Goal: Task Accomplishment & Management: Manage account settings

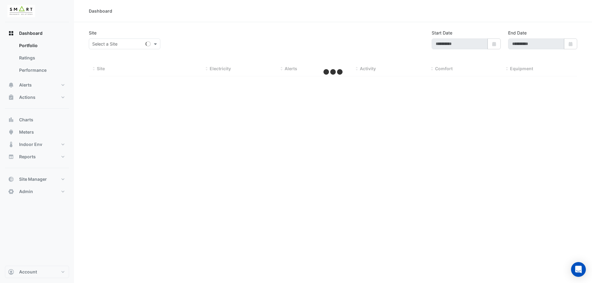
type input "**********"
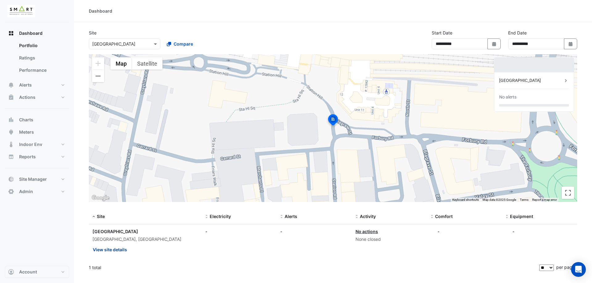
click at [112, 248] on button "View site details" at bounding box center [109, 249] width 35 height 11
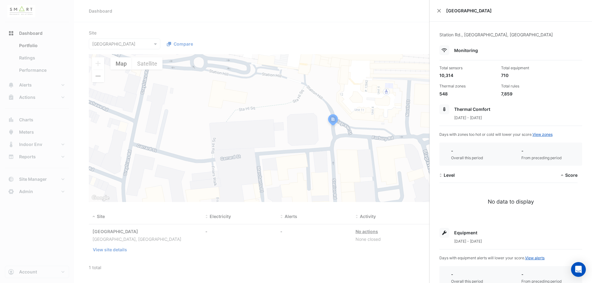
drag, startPoint x: 460, startPoint y: 244, endPoint x: 500, endPoint y: 243, distance: 40.1
click at [500, 243] on div "1 Apr 2025 - 30 Jun 2025" at bounding box center [510, 241] width 143 height 6
click at [503, 243] on div "1 Apr 2025 - 30 Jun 2025" at bounding box center [510, 241] width 143 height 6
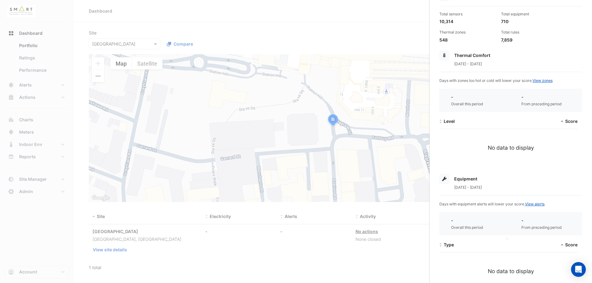
scroll to position [62, 0]
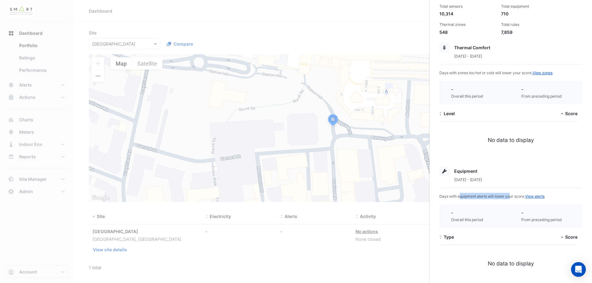
drag, startPoint x: 452, startPoint y: 196, endPoint x: 503, endPoint y: 197, distance: 50.3
click at [502, 197] on span "Days with equipment alerts will lower your score. View alerts" at bounding box center [491, 196] width 105 height 5
click at [511, 197] on span "Days with equipment alerts will lower your score. View alerts" at bounding box center [491, 196] width 105 height 5
click at [478, 179] on span "1 Apr 2025 - 30 Jun 2025" at bounding box center [468, 180] width 28 height 5
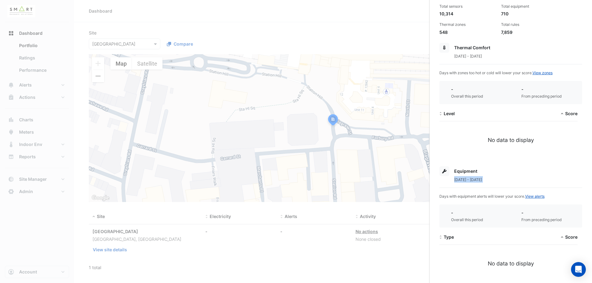
click at [478, 179] on span "1 Apr 2025 - 30 Jun 2025" at bounding box center [468, 180] width 28 height 5
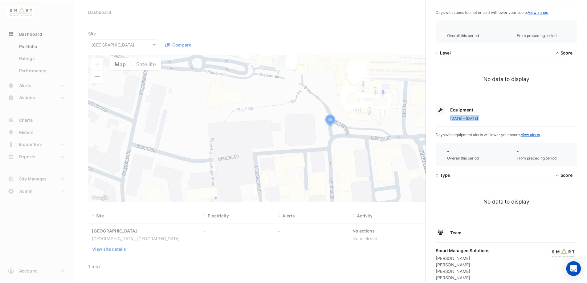
scroll to position [139, 0]
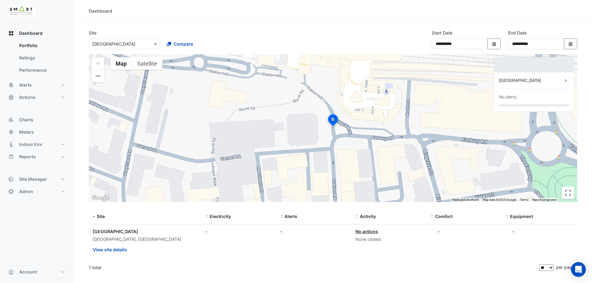
click at [48, 64] on ngb-offcanvas-backdrop at bounding box center [296, 141] width 592 height 283
click at [61, 98] on button "Actions" at bounding box center [37, 97] width 64 height 12
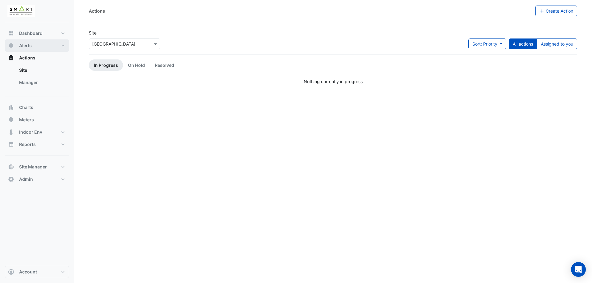
click at [59, 47] on button "Alerts" at bounding box center [37, 45] width 64 height 12
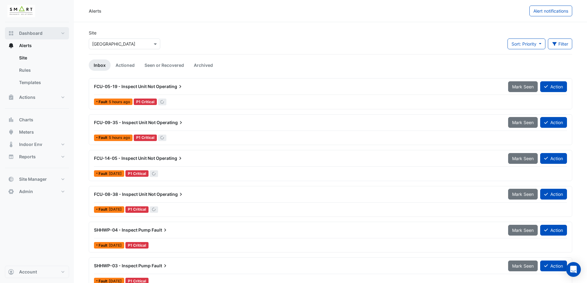
click at [44, 35] on button "Dashboard" at bounding box center [37, 33] width 64 height 12
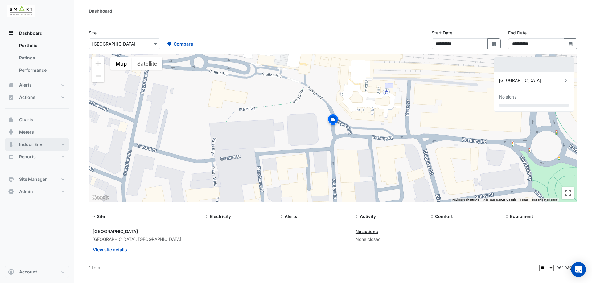
click at [62, 142] on button "Indoor Env" at bounding box center [37, 144] width 64 height 12
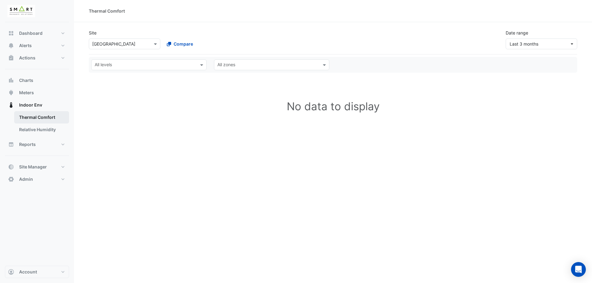
click at [52, 119] on link "Thermal Comfort" at bounding box center [41, 117] width 55 height 12
click at [554, 41] on span "Last 3 months" at bounding box center [540, 44] width 60 height 6
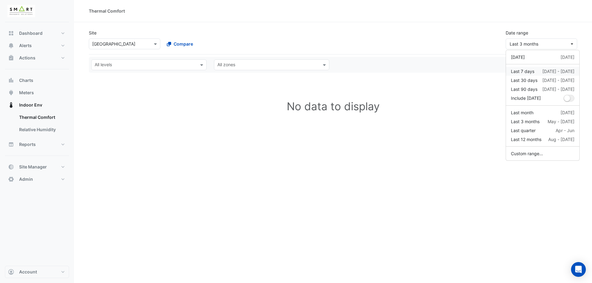
click at [540, 68] on button "Last 7 days 4 Aug - 10 Aug" at bounding box center [542, 71] width 73 height 9
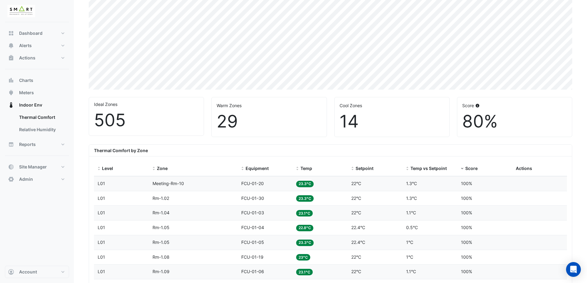
scroll to position [58, 0]
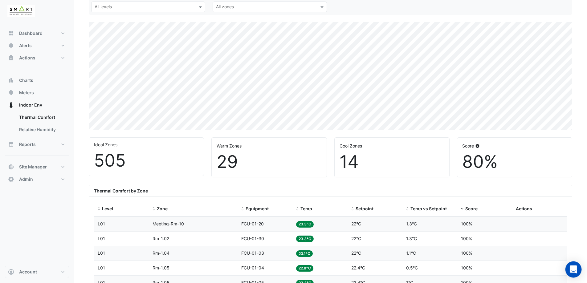
click at [572, 269] on icon "Open Intercom Messenger" at bounding box center [573, 270] width 7 height 8
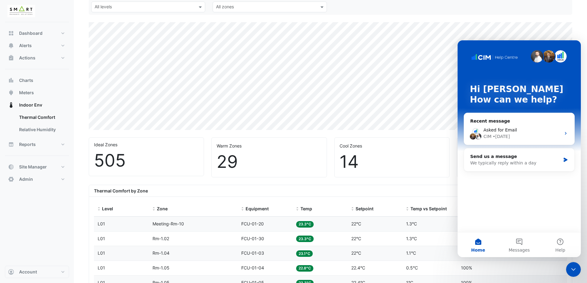
scroll to position [0, 0]
click at [558, 245] on button "Help" at bounding box center [560, 245] width 41 height 25
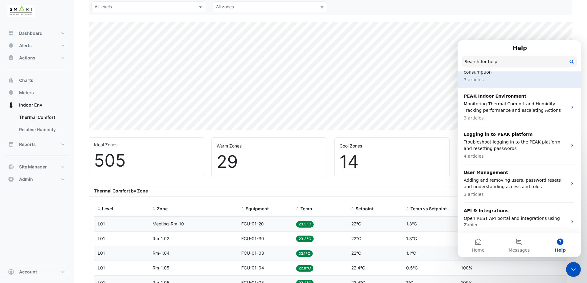
scroll to position [347, 0]
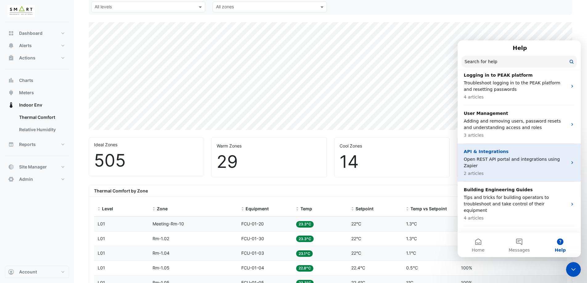
click at [508, 156] on p "Open REST API portal and integrations using Zapier" at bounding box center [516, 162] width 104 height 13
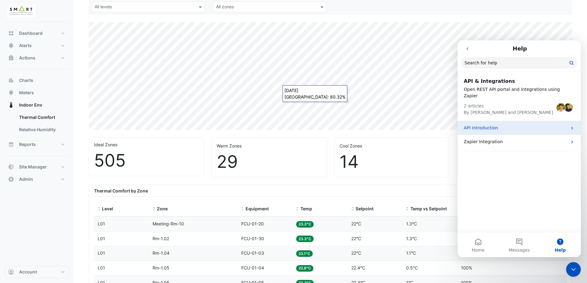
click at [484, 125] on p "API Introduction" at bounding box center [516, 128] width 104 height 6
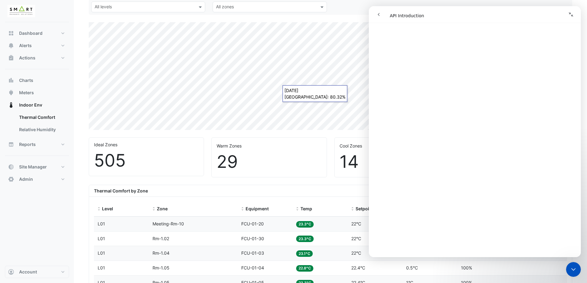
scroll to position [458, 0]
click at [570, 15] on icon "Collapse window" at bounding box center [571, 14] width 5 height 5
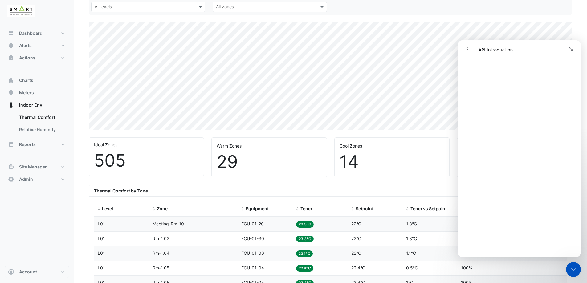
scroll to position [451, 0]
click at [575, 270] on icon "Close Intercom Messenger" at bounding box center [573, 269] width 7 height 7
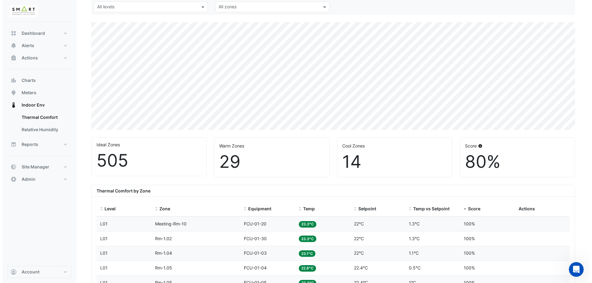
scroll to position [0, 0]
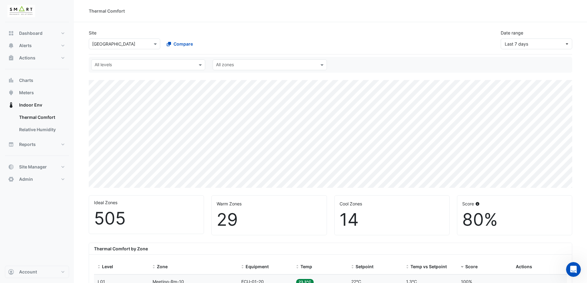
click at [122, 46] on input "text" at bounding box center [118, 44] width 52 height 6
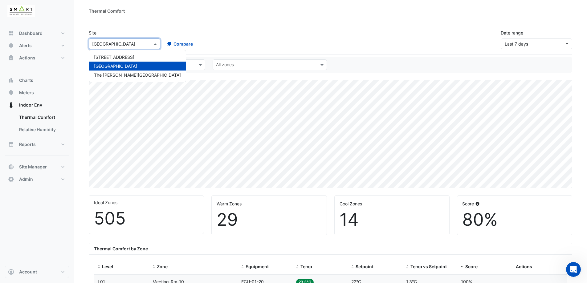
click at [120, 63] on div "[GEOGRAPHIC_DATA]" at bounding box center [137, 66] width 97 height 9
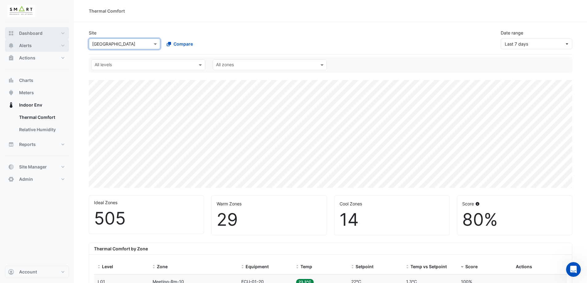
click at [32, 34] on span "Dashboard" at bounding box center [30, 33] width 23 height 6
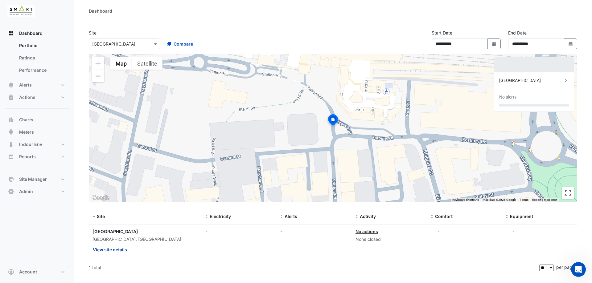
click at [110, 252] on button "View site details" at bounding box center [109, 249] width 35 height 11
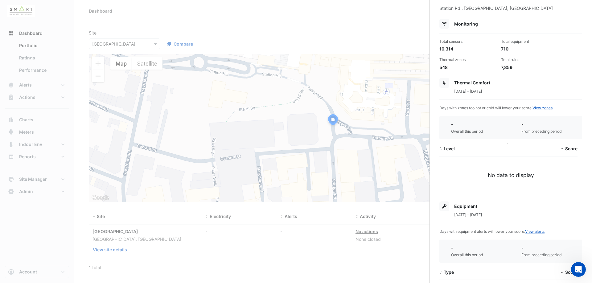
scroll to position [62, 0]
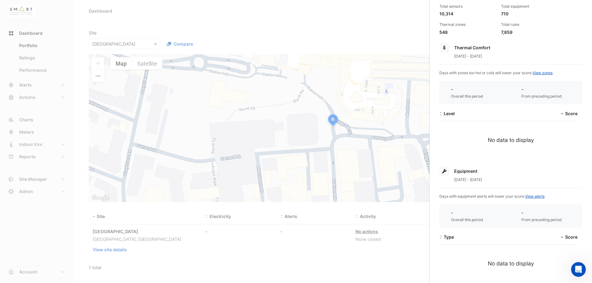
click at [485, 53] on div "1 Apr 2025 - 30 Jun 2025" at bounding box center [510, 56] width 143 height 6
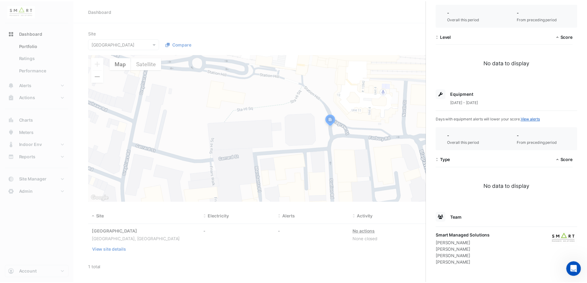
scroll to position [16, 0]
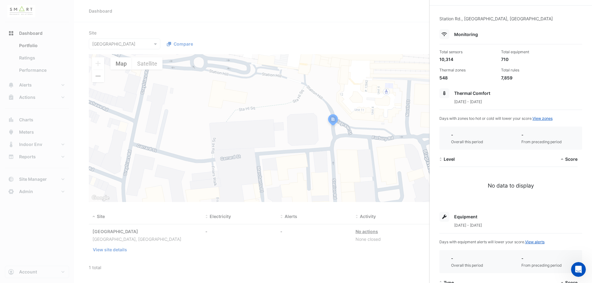
click at [470, 88] on app-site-details "Station Rd., Reading, England Monitoring Total sensors 10,314 Total equipment 7…" at bounding box center [510, 202] width 143 height 374
click at [543, 117] on link "View zones" at bounding box center [542, 118] width 20 height 5
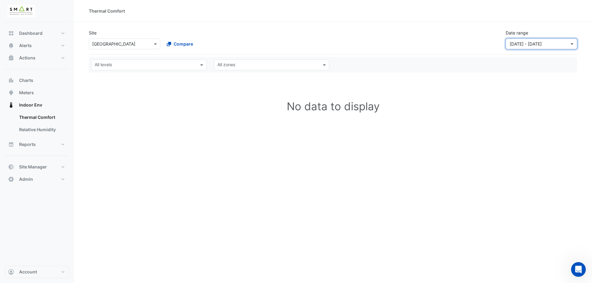
click at [511, 41] on span "01 Apr 25 - 30 Jun 25" at bounding box center [526, 43] width 32 height 5
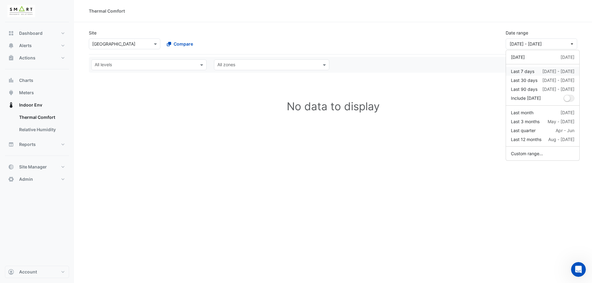
click at [522, 72] on div "Last 7 days" at bounding box center [522, 71] width 23 height 6
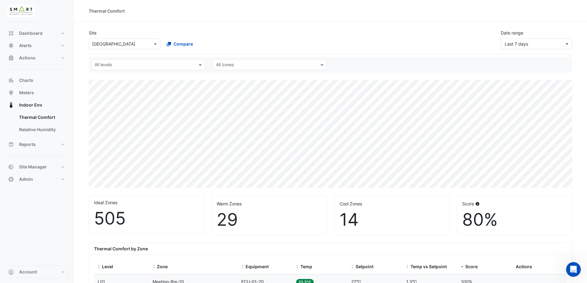
click at [258, 67] on input "text" at bounding box center [266, 65] width 100 height 6
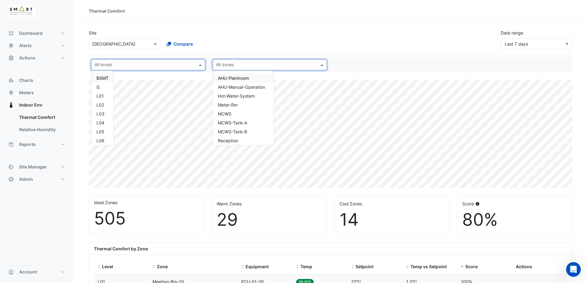
click at [193, 66] on input "text" at bounding box center [145, 65] width 100 height 6
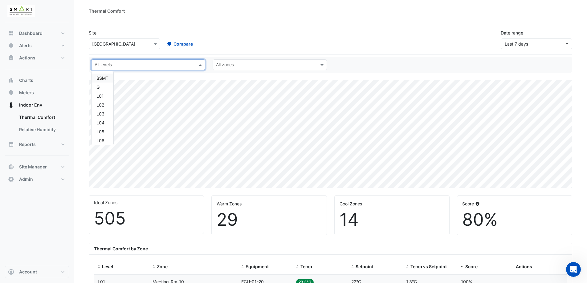
click at [223, 35] on div "Site Select a Site × Thames Tower Compare" at bounding box center [161, 40] width 153 height 20
click at [145, 43] on div at bounding box center [124, 43] width 71 height 7
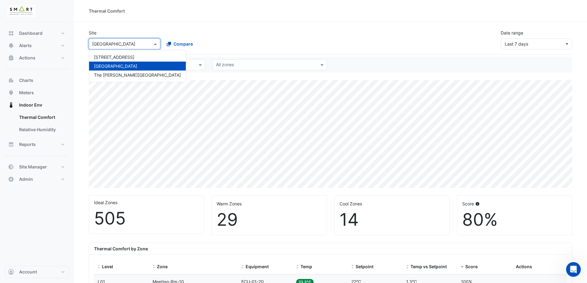
click at [211, 36] on div "Select a Site × Thames Tower 12 Hammersmith Grove Thames Tower The Porter Build…" at bounding box center [162, 42] width 148 height 13
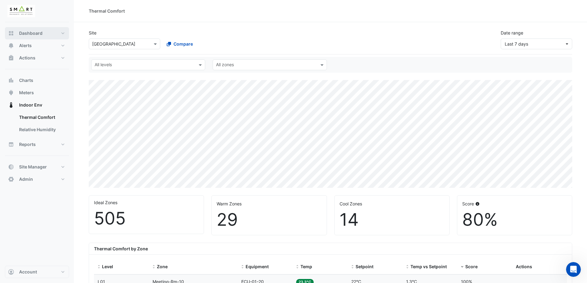
click at [41, 38] on button "Dashboard" at bounding box center [37, 33] width 64 height 12
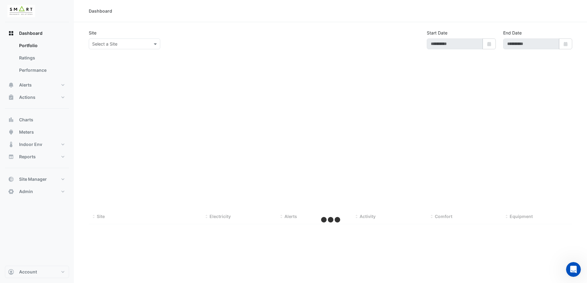
type input "**********"
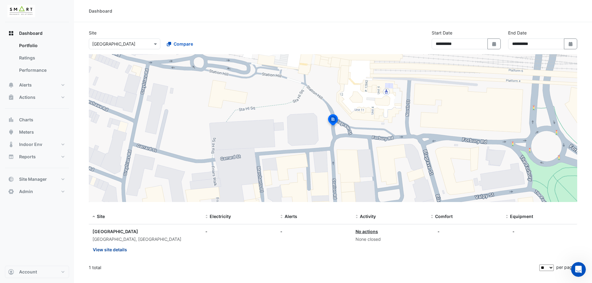
click at [113, 249] on button "View site details" at bounding box center [109, 249] width 35 height 11
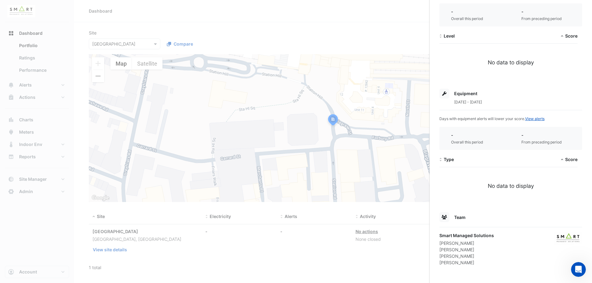
scroll to position [16, 0]
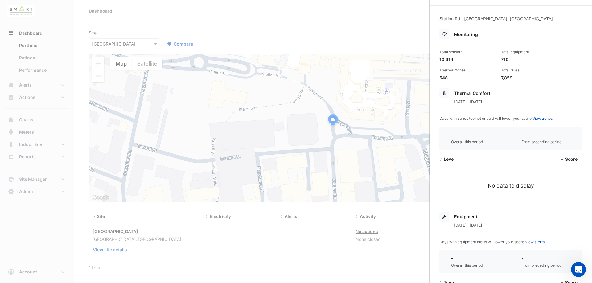
click at [482, 101] on span "1 Apr 2025 - 30 Jun 2025" at bounding box center [468, 102] width 28 height 5
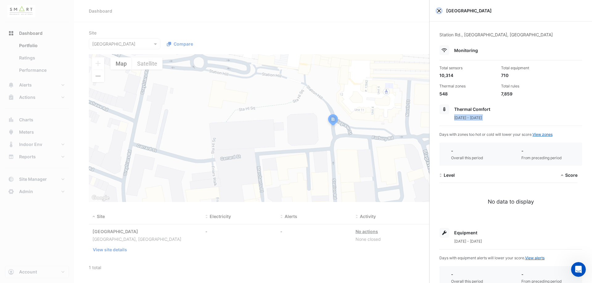
click at [439, 10] on button "Close" at bounding box center [439, 11] width 4 height 4
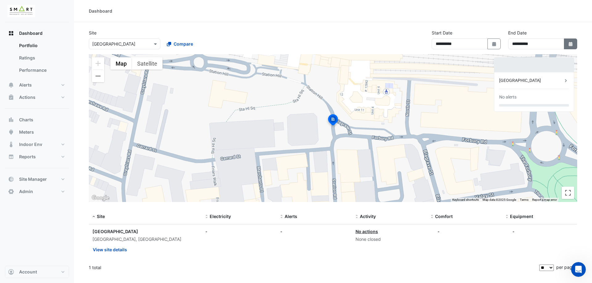
click at [572, 46] on icon "button" at bounding box center [570, 44] width 4 height 4
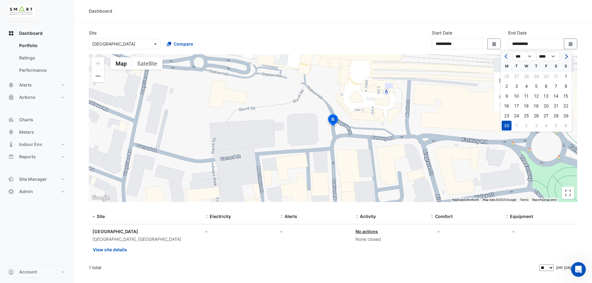
click at [567, 56] on span "Next month" at bounding box center [565, 56] width 5 height 5
select select "*"
click at [563, 117] on div "31" at bounding box center [566, 116] width 10 height 10
type input "**********"
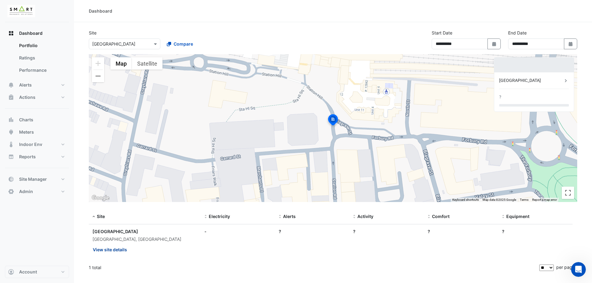
click at [121, 249] on button "View site details" at bounding box center [109, 249] width 35 height 11
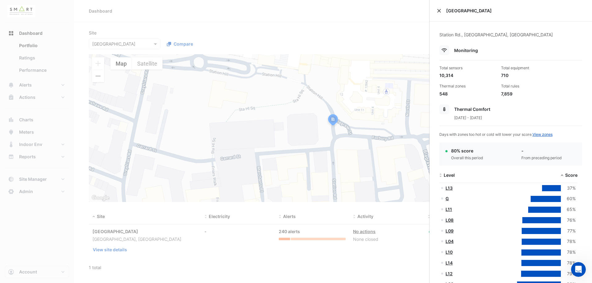
click at [438, 11] on button "Close" at bounding box center [439, 11] width 4 height 4
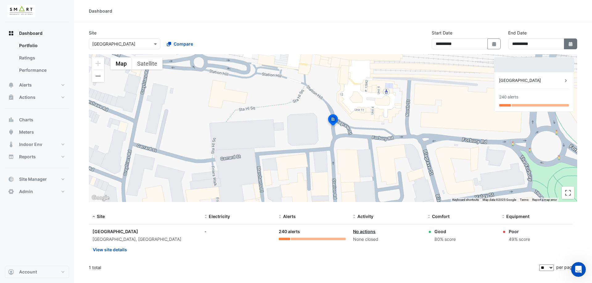
click at [570, 45] on icon "button" at bounding box center [570, 44] width 4 height 4
select select "*"
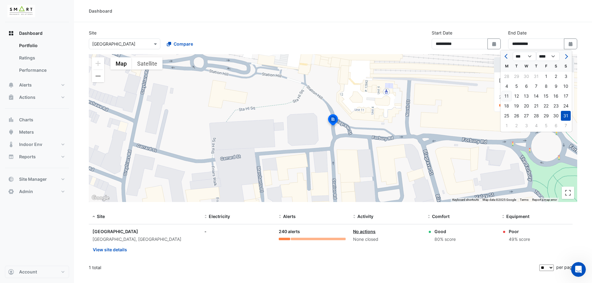
click at [506, 95] on div "11" at bounding box center [506, 96] width 10 height 10
type input "**********"
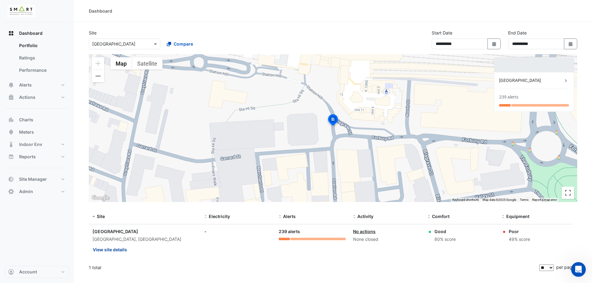
click at [120, 250] on button "View site details" at bounding box center [109, 249] width 35 height 11
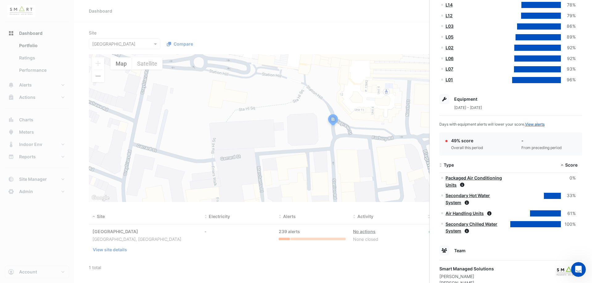
scroll to position [292, 0]
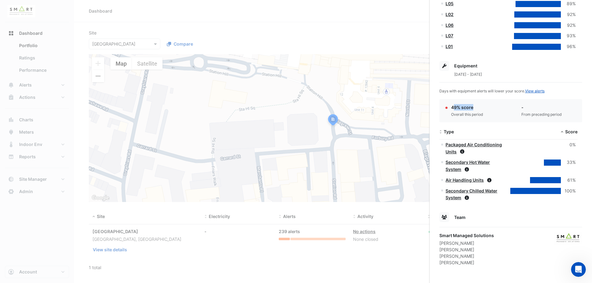
drag, startPoint x: 452, startPoint y: 108, endPoint x: 480, endPoint y: 109, distance: 27.2
click at [480, 109] on div "49% score" at bounding box center [467, 107] width 32 height 6
click at [481, 125] on app-site-details "Station Rd., Reading, England Monitoring Total sensors 10,314 Total equipment 7…" at bounding box center [510, 3] width 143 height 526
click at [464, 190] on link "Secondary Chilled Water System" at bounding box center [471, 194] width 52 height 12
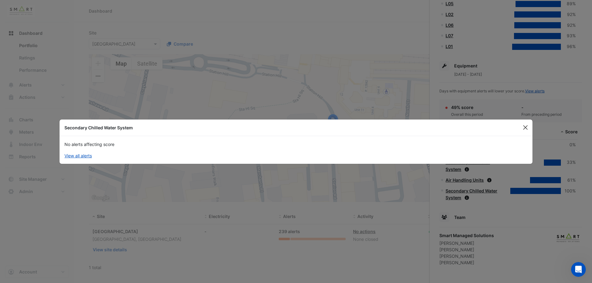
click at [527, 126] on button "Close" at bounding box center [525, 127] width 9 height 9
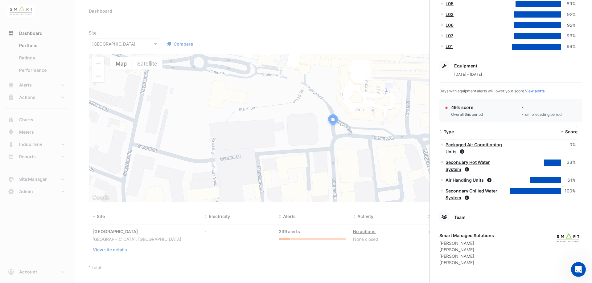
click at [563, 131] on span at bounding box center [562, 132] width 4 height 5
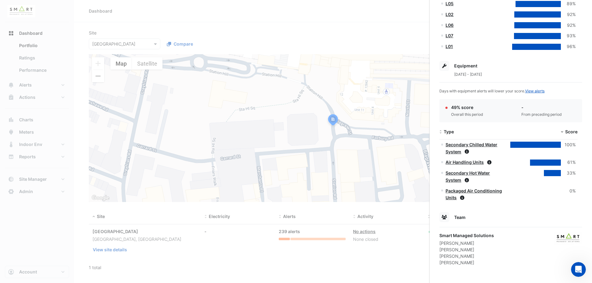
click at [470, 190] on link "Packaged Air Conditioning Units" at bounding box center [473, 194] width 56 height 12
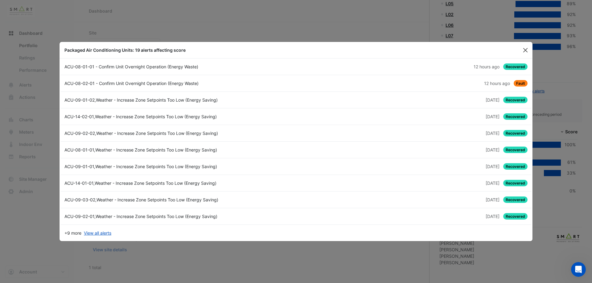
click at [525, 50] on button "Close" at bounding box center [525, 50] width 9 height 9
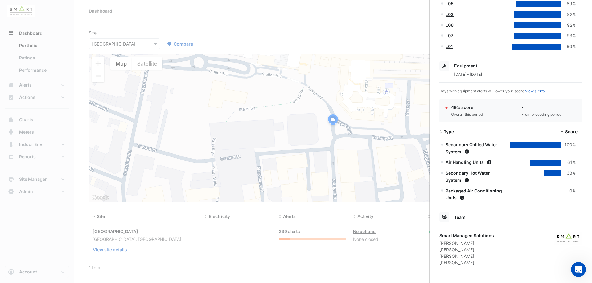
click at [476, 175] on link "Secondary Hot Water System" at bounding box center [467, 176] width 44 height 12
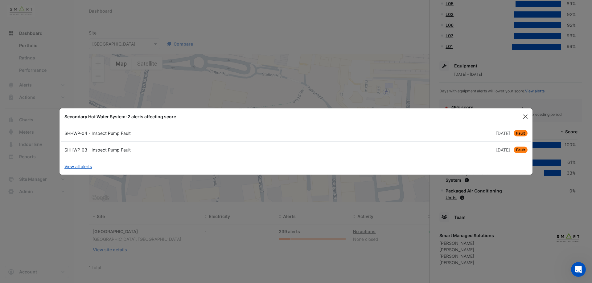
click at [524, 118] on button "Close" at bounding box center [525, 116] width 9 height 9
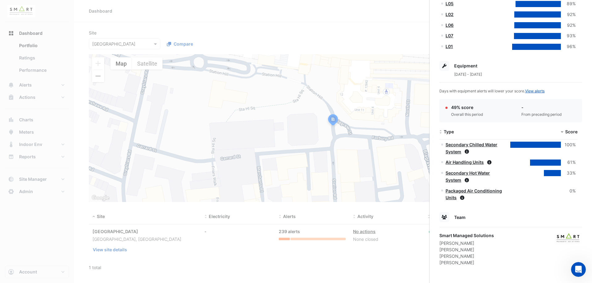
click at [473, 165] on link "Air Handling Units" at bounding box center [464, 162] width 38 height 5
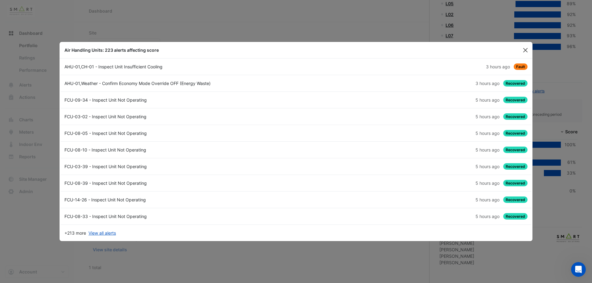
click at [524, 52] on button "Close" at bounding box center [525, 50] width 9 height 9
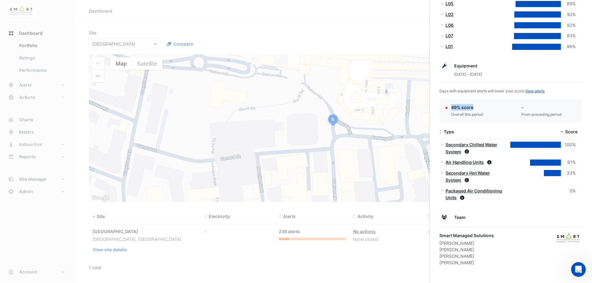
drag, startPoint x: 451, startPoint y: 108, endPoint x: 481, endPoint y: 107, distance: 30.2
click at [481, 107] on div "49% score Overall this period" at bounding box center [475, 110] width 63 height 13
click at [493, 105] on div "49% score Overall this period" at bounding box center [475, 110] width 63 height 13
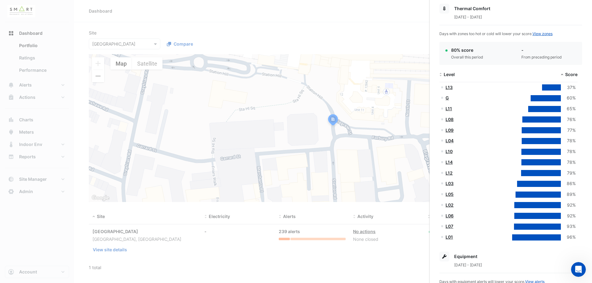
scroll to position [99, 0]
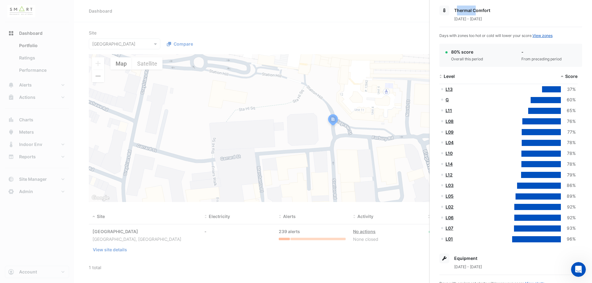
drag, startPoint x: 458, startPoint y: 10, endPoint x: 477, endPoint y: 9, distance: 19.2
click at [477, 9] on span "Thermal Comfort" at bounding box center [472, 10] width 36 height 5
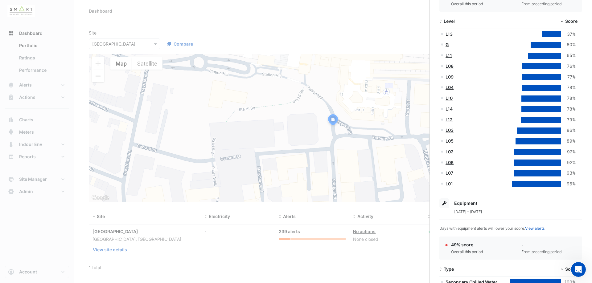
scroll to position [123, 0]
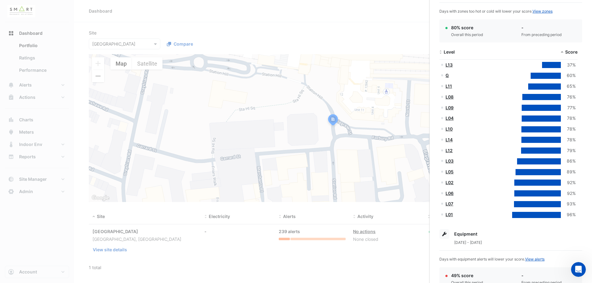
click at [493, 28] on div "80% score Overall this period" at bounding box center [475, 30] width 63 height 13
click at [448, 63] on link "L13" at bounding box center [448, 64] width 7 height 5
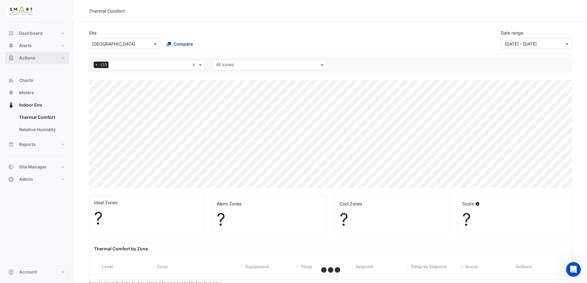
click at [32, 58] on span "Actions" at bounding box center [27, 58] width 16 height 6
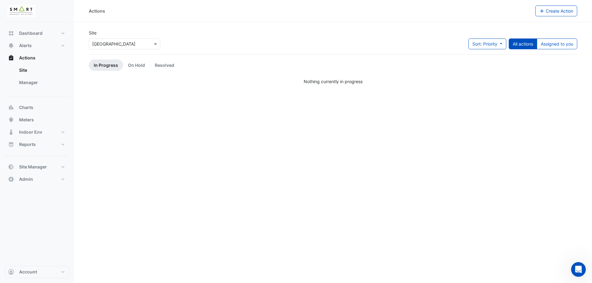
click at [288, 78] on app-escalated-tickets "Site Select a Site × Thames Tower Sort: Priority Priority Updated All actions A…" at bounding box center [333, 57] width 488 height 55
click at [29, 46] on span "Alerts" at bounding box center [25, 46] width 13 height 6
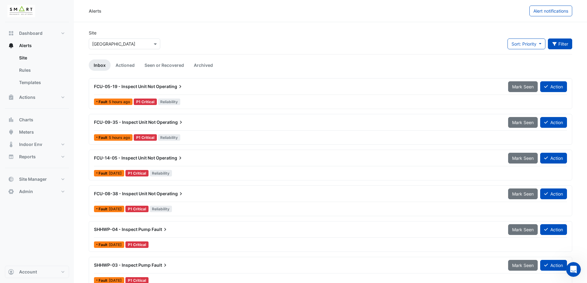
click at [569, 46] on button "Filter" at bounding box center [560, 44] width 25 height 11
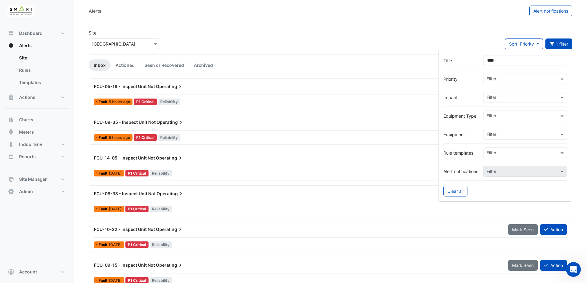
drag, startPoint x: 511, startPoint y: 63, endPoint x: 449, endPoint y: 64, distance: 61.3
click at [449, 64] on div "Title ****" at bounding box center [506, 60] width 124 height 11
type input "***"
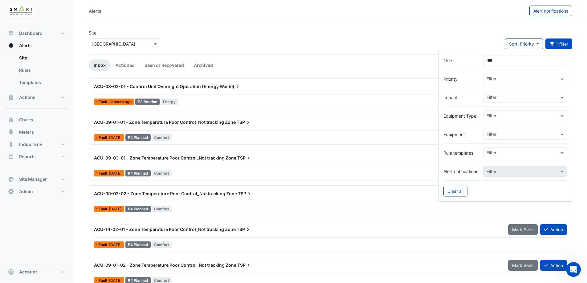
click at [379, 35] on div "Site Select a Site × Thames Tower Sort: Priority Priority Updated 1 filter" at bounding box center [330, 42] width 491 height 25
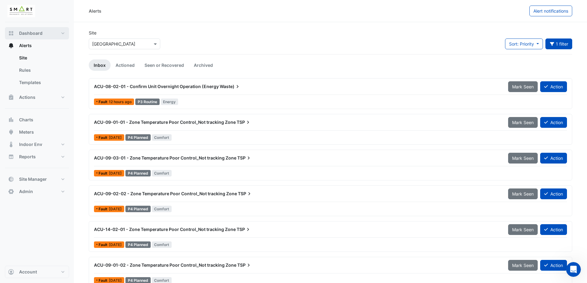
click at [33, 38] on button "Dashboard" at bounding box center [37, 33] width 64 height 12
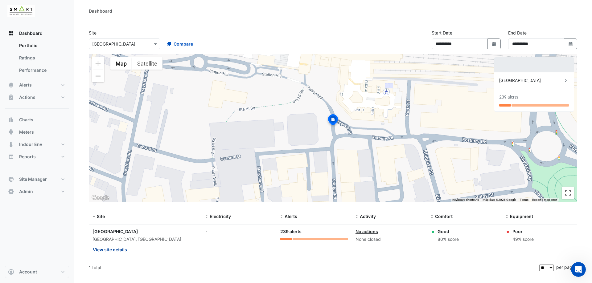
click at [106, 249] on button "View site details" at bounding box center [109, 249] width 35 height 11
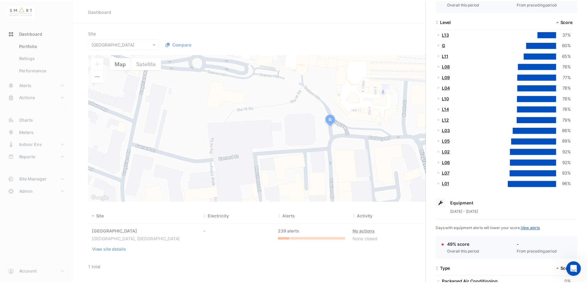
scroll to position [123, 0]
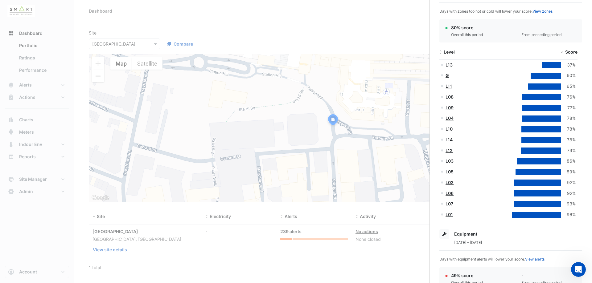
click at [546, 67] on div at bounding box center [551, 65] width 19 height 6
click at [448, 66] on link "L13" at bounding box center [448, 64] width 7 height 5
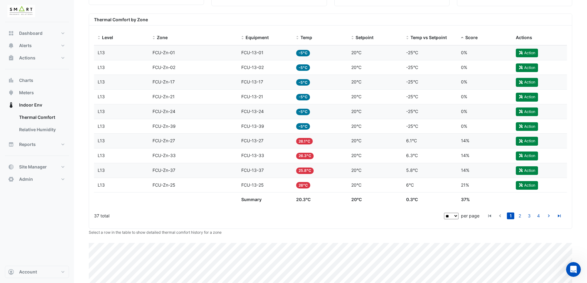
scroll to position [216, 0]
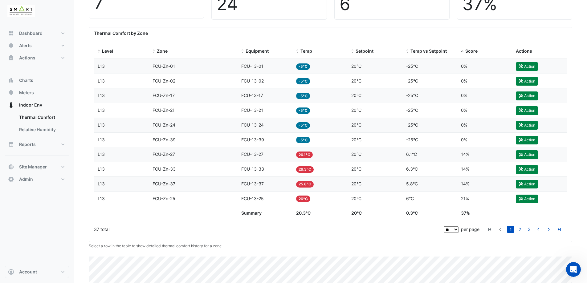
click at [195, 68] on div "Zone FCU-Zn-01" at bounding box center [193, 66] width 81 height 7
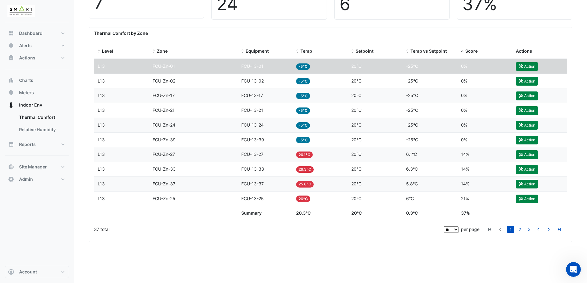
click at [154, 64] on span "FCU-Zn-01" at bounding box center [164, 65] width 23 height 5
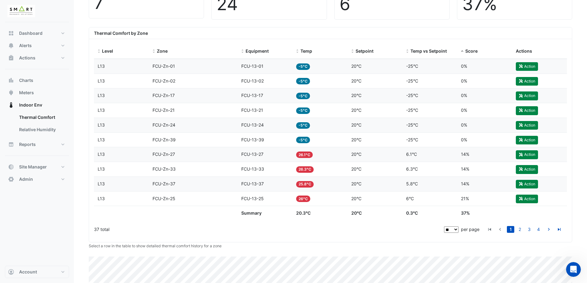
click at [167, 65] on span "FCU-Zn-01" at bounding box center [164, 65] width 23 height 5
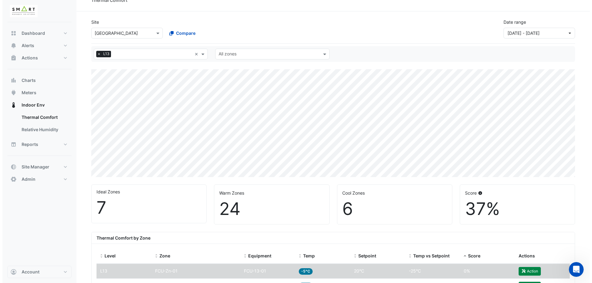
scroll to position [0, 0]
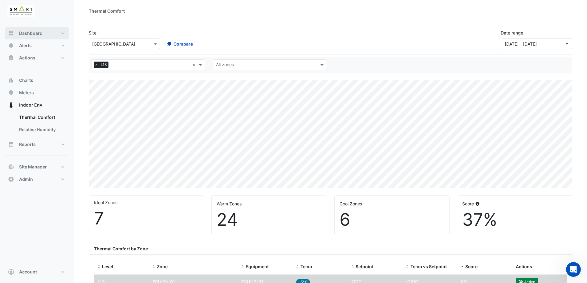
click at [33, 35] on span "Dashboard" at bounding box center [30, 33] width 23 height 6
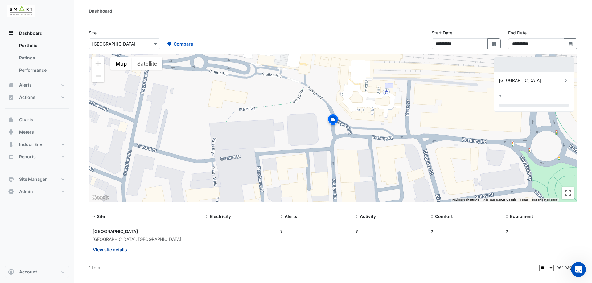
click at [111, 252] on button "View site details" at bounding box center [109, 249] width 35 height 11
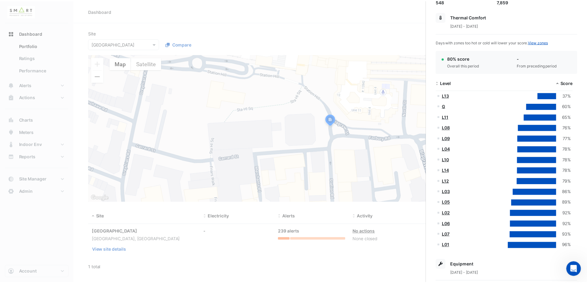
scroll to position [62, 0]
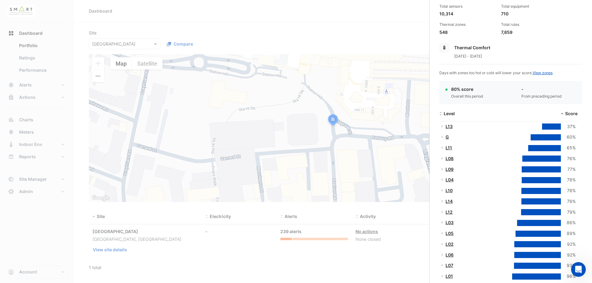
click at [370, 47] on ngb-offcanvas-backdrop at bounding box center [296, 141] width 592 height 283
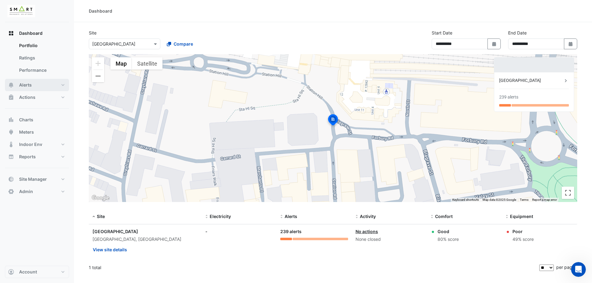
click at [34, 84] on button "Alerts" at bounding box center [37, 85] width 64 height 12
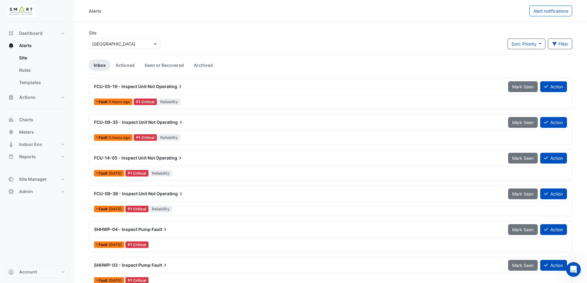
drag, startPoint x: 560, startPoint y: 46, endPoint x: 509, endPoint y: 84, distance: 64.0
click at [560, 46] on button "Filter" at bounding box center [560, 44] width 25 height 11
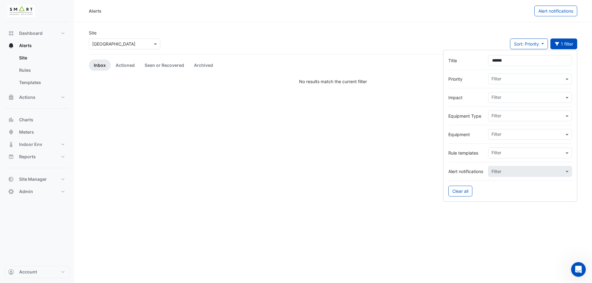
drag, startPoint x: 514, startPoint y: 58, endPoint x: 474, endPoint y: 61, distance: 40.8
click at [474, 61] on div "Title ******" at bounding box center [510, 60] width 124 height 11
type input "*"
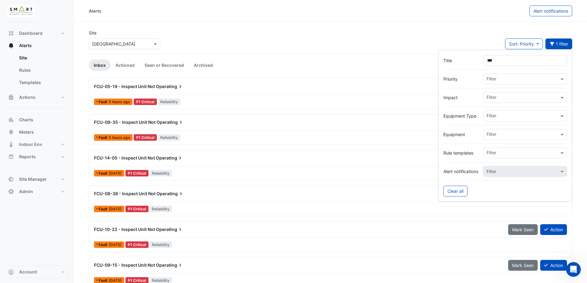
type input "***"
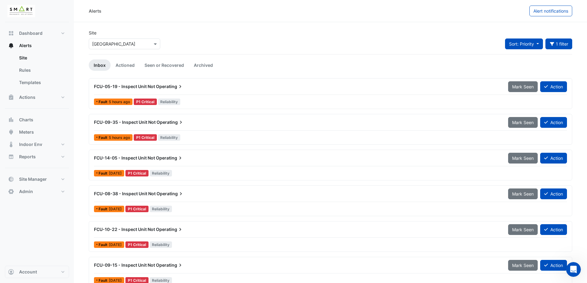
click at [526, 47] on button "Sort: Priority" at bounding box center [524, 44] width 38 height 11
click at [482, 45] on div "Site Select a Site × Thames Tower Sort: Priority 1 filter Title *** Priority Fi…" at bounding box center [330, 42] width 491 height 25
click at [201, 65] on link "Archived" at bounding box center [203, 64] width 29 height 11
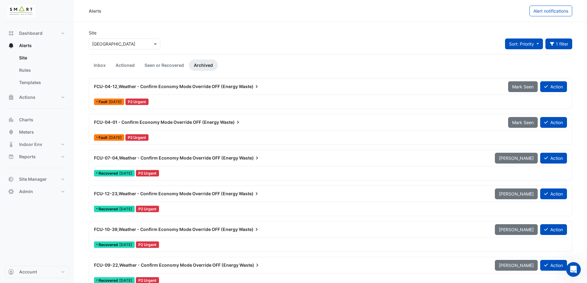
click at [519, 39] on button "Sort: Priority" at bounding box center [524, 44] width 38 height 11
drag, startPoint x: 468, startPoint y: 50, endPoint x: 508, endPoint y: 43, distance: 40.9
click at [470, 48] on div "Site Select a Site × Thames Tower Sort: Priority 1 filter Title *** Priority Fi…" at bounding box center [330, 42] width 491 height 25
click at [563, 44] on button "Title: FCU 1 filter" at bounding box center [559, 44] width 27 height 11
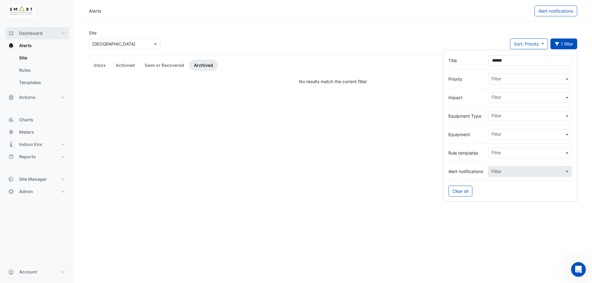
type input "******"
click at [42, 38] on button "Dashboard" at bounding box center [37, 33] width 64 height 12
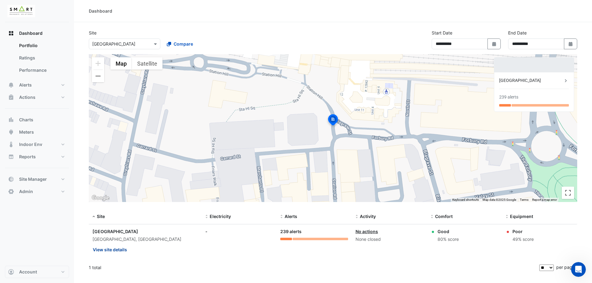
click at [116, 248] on button "View site details" at bounding box center [109, 249] width 35 height 11
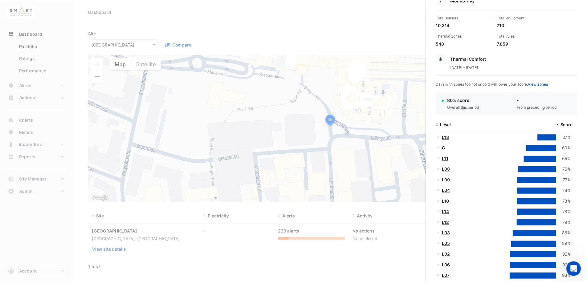
scroll to position [92, 0]
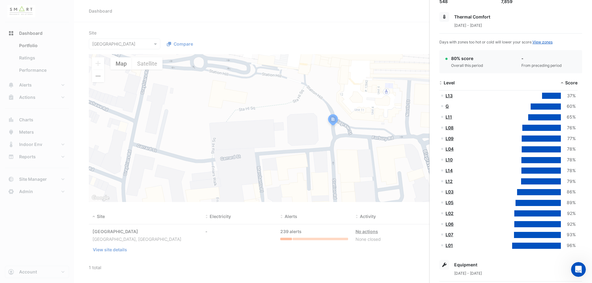
click at [452, 96] on link "L13" at bounding box center [448, 95] width 7 height 5
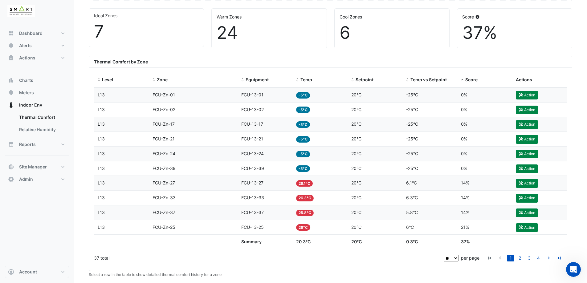
scroll to position [187, 0]
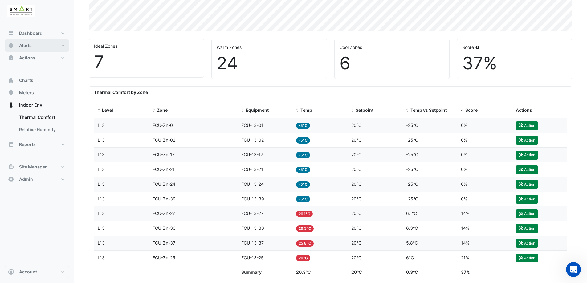
click at [36, 44] on button "Alerts" at bounding box center [37, 45] width 64 height 12
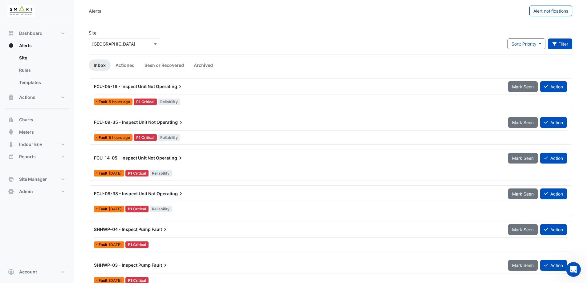
click at [560, 46] on button "Filter" at bounding box center [560, 44] width 25 height 11
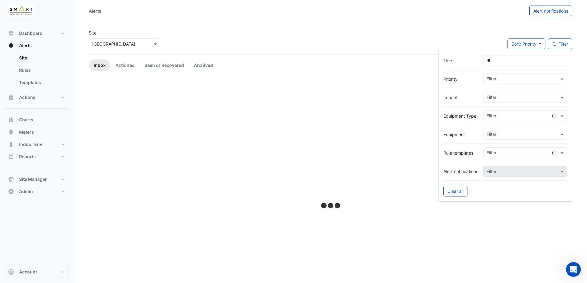
type input "*"
type input "******"
click at [354, 83] on div "No results match the current filter" at bounding box center [333, 81] width 488 height 6
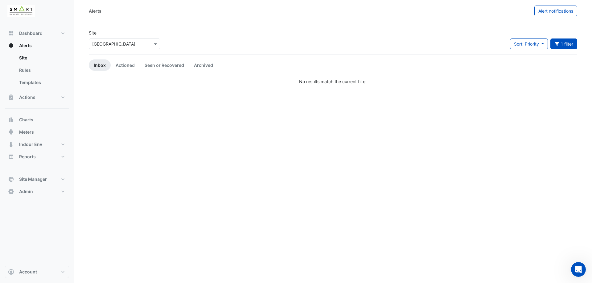
click at [354, 83] on div "No results match the current filter" at bounding box center [333, 81] width 488 height 6
click at [315, 155] on div "Alerts Alert notifications Site Select a Site × Thames Tower Sort: Priority Pri…" at bounding box center [333, 141] width 518 height 283
click at [30, 72] on link "Rules" at bounding box center [41, 70] width 55 height 12
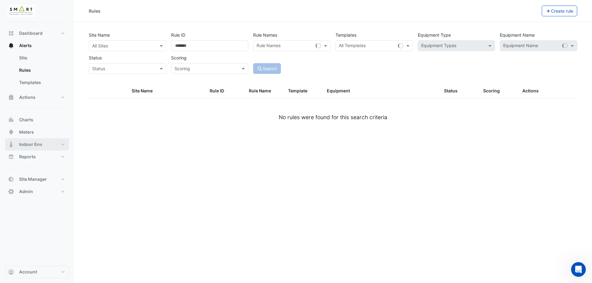
click at [34, 146] on span "Indoor Env" at bounding box center [30, 144] width 23 height 6
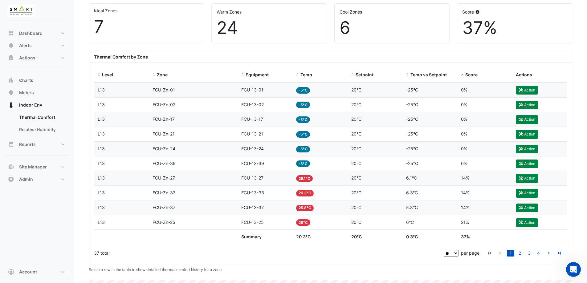
scroll to position [181, 0]
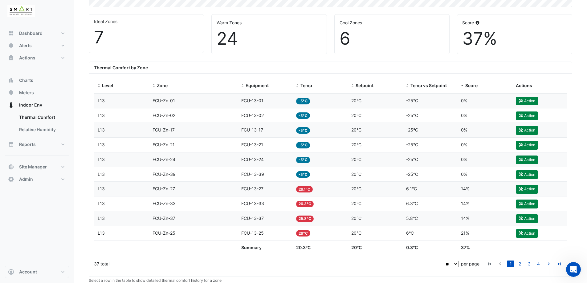
click at [286, 188] on div "Equipment FCU-13-27" at bounding box center [264, 189] width 47 height 7
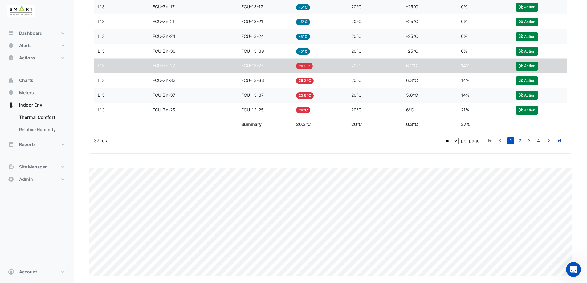
scroll to position [305, 0]
click at [321, 82] on div "Temp 26.3°C" at bounding box center [319, 80] width 47 height 7
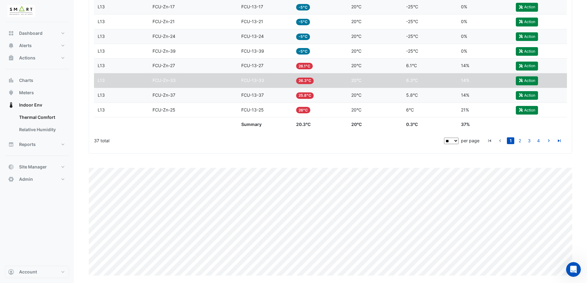
click at [455, 145] on div "37 total ** ** ** *** per page 1 2 3 4 ** ** ** *** per page" at bounding box center [330, 140] width 473 height 15
click at [455, 142] on select "** ** ** ***" at bounding box center [451, 141] width 14 height 6
select select "***"
click at [459, 138] on select "** ** ** ***" at bounding box center [451, 141] width 14 height 6
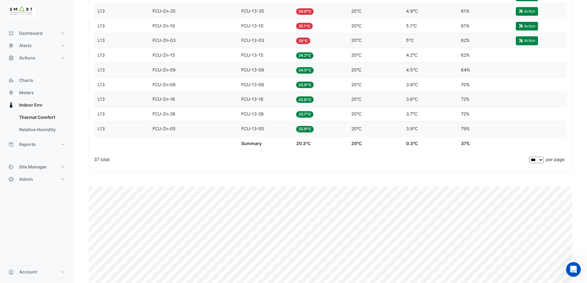
scroll to position [702, 0]
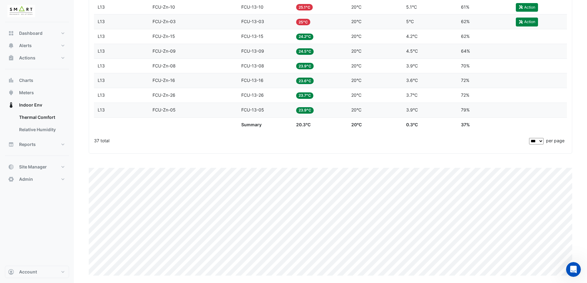
click at [268, 112] on div "Equipment FCU-13-05" at bounding box center [264, 110] width 47 height 7
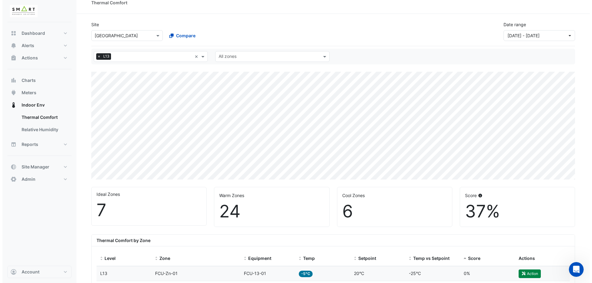
scroll to position [0, 0]
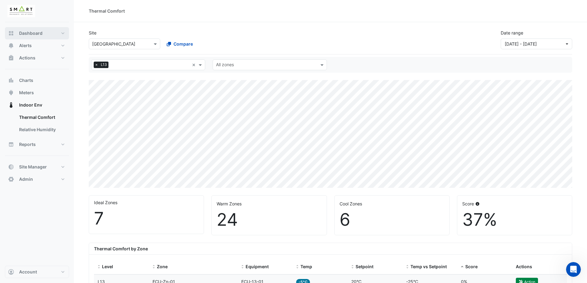
click at [40, 37] on button "Dashboard" at bounding box center [37, 33] width 64 height 12
select select "***"
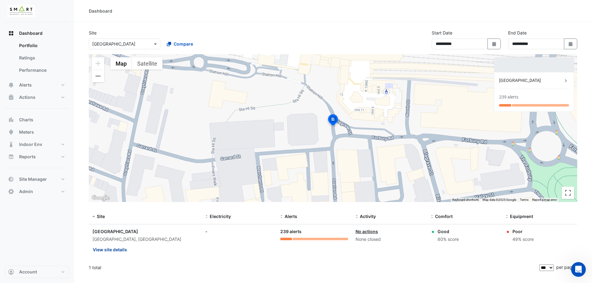
click at [105, 250] on button "View site details" at bounding box center [109, 249] width 35 height 11
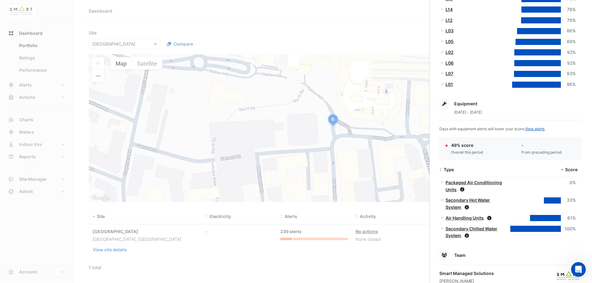
scroll to position [292, 0]
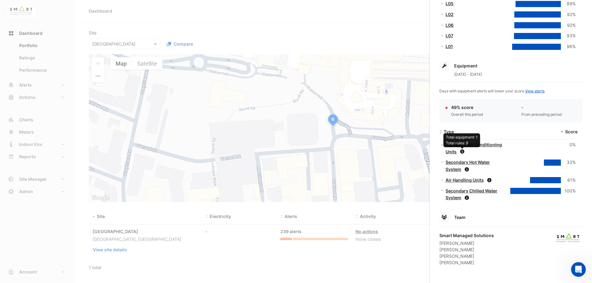
click at [461, 153] on icon at bounding box center [462, 151] width 4 height 4
click at [489, 144] on link "Packaged Air Conditioning Units" at bounding box center [473, 148] width 56 height 12
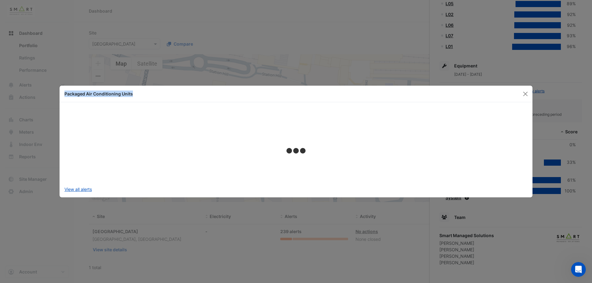
drag, startPoint x: 139, startPoint y: 95, endPoint x: 52, endPoint y: 95, distance: 87.5
click at [52, 95] on ngb-modal-window "Packaged Air Conditioning Units View all alerts" at bounding box center [296, 141] width 592 height 283
click at [526, 95] on button "Close" at bounding box center [525, 93] width 9 height 9
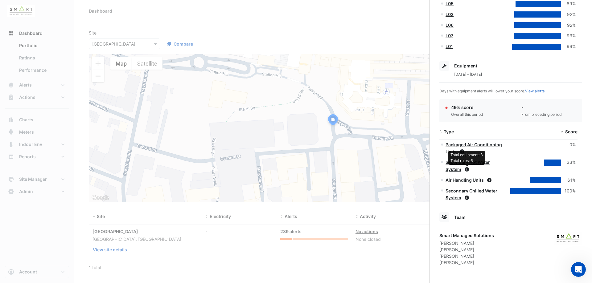
click at [467, 171] on icon at bounding box center [467, 169] width 4 height 4
click at [488, 164] on link "Secondary Hot Water System" at bounding box center [467, 166] width 44 height 12
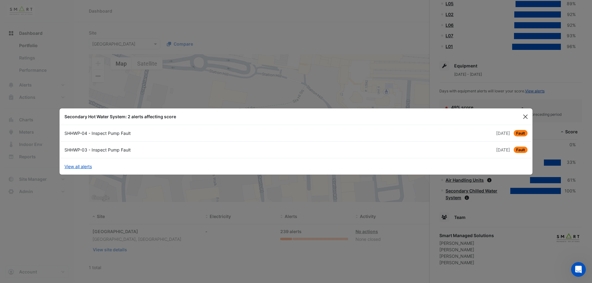
click at [529, 118] on button "Close" at bounding box center [525, 116] width 9 height 9
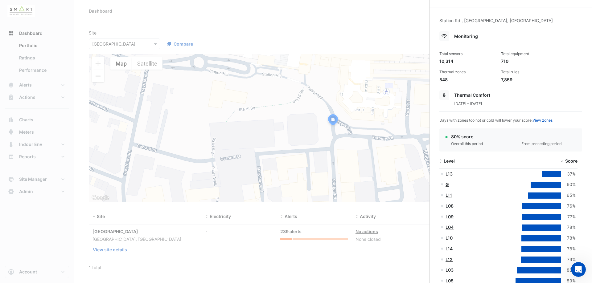
scroll to position [0, 0]
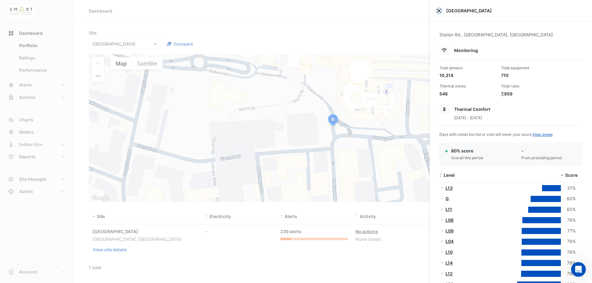
click at [437, 10] on button "Close" at bounding box center [439, 11] width 4 height 4
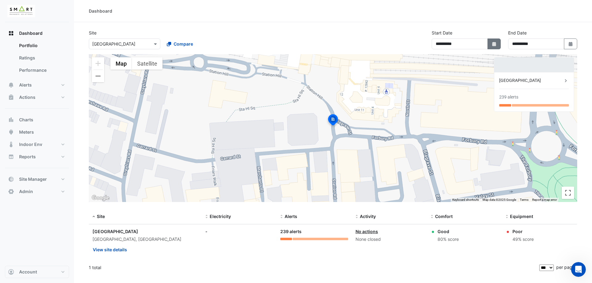
click at [495, 41] on fa-icon "Select Date" at bounding box center [494, 43] width 6 height 5
select select "*"
select select "****"
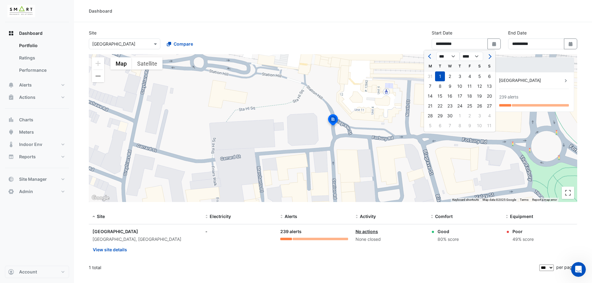
click at [469, 31] on div "**********" at bounding box center [466, 40] width 69 height 20
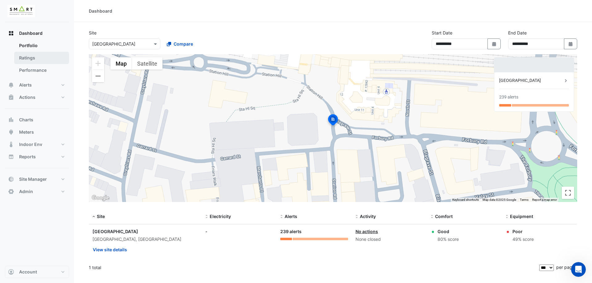
click at [35, 57] on link "Ratings" at bounding box center [41, 58] width 55 height 12
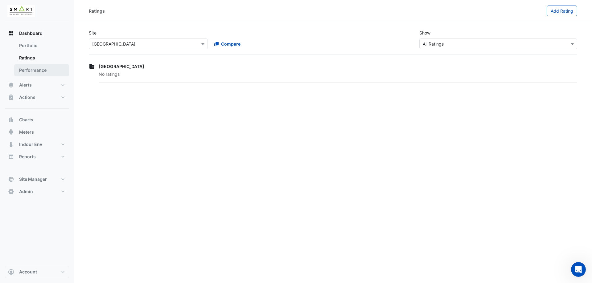
click at [40, 67] on link "Performance" at bounding box center [41, 70] width 55 height 12
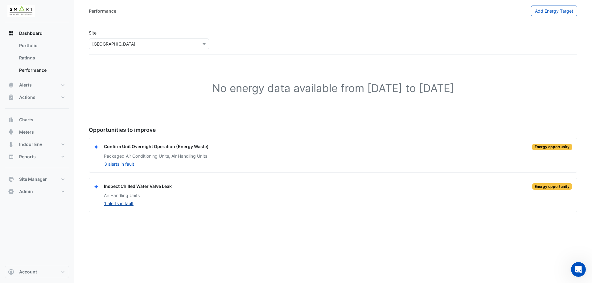
click at [122, 204] on button "1 alerts in fault" at bounding box center [119, 203] width 30 height 7
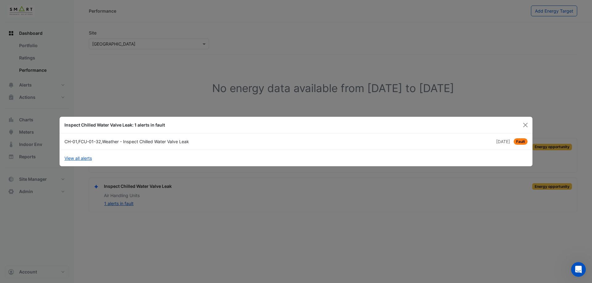
click at [133, 143] on div "CH-01,FCU-01-32,Weather - Inspect Chilled Water Valve Leak" at bounding box center [178, 141] width 235 height 6
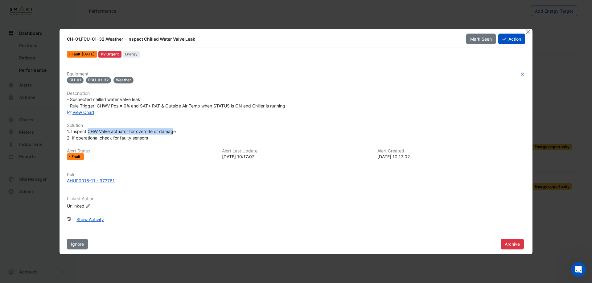
drag, startPoint x: 87, startPoint y: 133, endPoint x: 174, endPoint y: 131, distance: 86.6
click at [174, 131] on span "1. Inspect CHW Valve actuator for override or damage 2. If operational check fo…" at bounding box center [121, 135] width 109 height 12
click at [150, 139] on div "1. Inspect CHW Valve actuator for override or damage 2. If operational check fo…" at bounding box center [296, 134] width 458 height 13
click at [120, 140] on span "1. Inspect CHW Valve actuator for override or damage 2. If operational check fo…" at bounding box center [121, 135] width 109 height 12
click at [121, 140] on span "1. Inspect CHW Valve actuator for override or damage 2. If operational check fo…" at bounding box center [121, 135] width 109 height 12
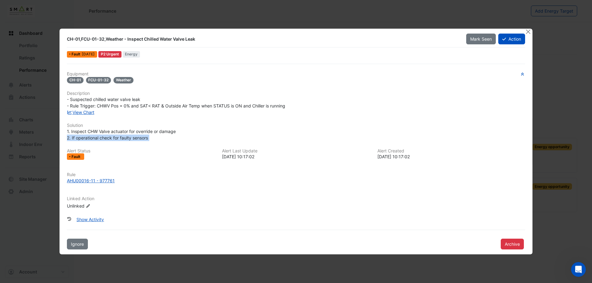
click at [121, 140] on span "1. Inspect CHW Valve actuator for override or damage 2. If operational check fo…" at bounding box center [121, 135] width 109 height 12
click at [171, 143] on div "Equipment CH-01 FCU-01-32 Weather Description - Suspected chilled water valve l…" at bounding box center [296, 143] width 458 height 143
click at [102, 180] on div "AHU00016-11 - 977761" at bounding box center [91, 181] width 48 height 6
drag, startPoint x: 135, startPoint y: 38, endPoint x: 184, endPoint y: 40, distance: 48.7
click at [177, 38] on div "CH-01,FCU-01-32,Weather - Inspect Chilled Water Valve Leak" at bounding box center [263, 39] width 392 height 6
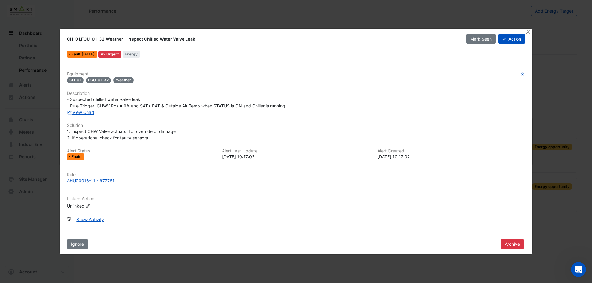
click at [193, 42] on div "CH-01,FCU-01-32,Weather - Inspect Chilled Water Valve Leak" at bounding box center [263, 39] width 392 height 6
click at [529, 31] on button "Close" at bounding box center [528, 32] width 6 height 6
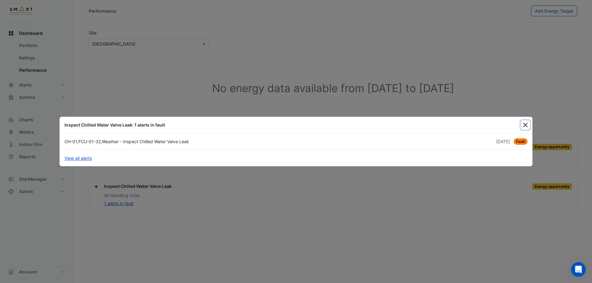
click at [525, 123] on button "Close" at bounding box center [525, 125] width 9 height 9
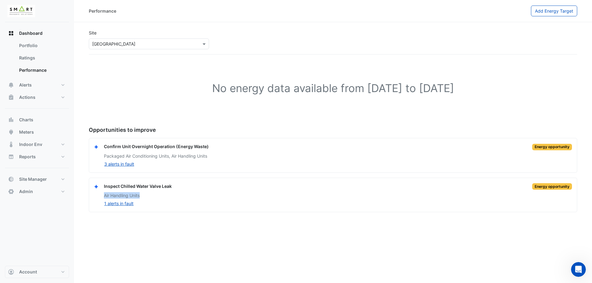
drag, startPoint x: 104, startPoint y: 197, endPoint x: 144, endPoint y: 196, distance: 40.1
click at [144, 196] on div "Inspect Chilled Water Valve Leak Energy opportunity Air Handling Units 1 alerts…" at bounding box center [333, 195] width 478 height 24
click at [158, 220] on div "Performance Add Energy Target Site Select a Site × [GEOGRAPHIC_DATA] Rating Ple…" at bounding box center [333, 141] width 518 height 283
click at [224, 87] on h1 "No energy data available from [DATE] to [DATE]" at bounding box center [333, 88] width 469 height 13
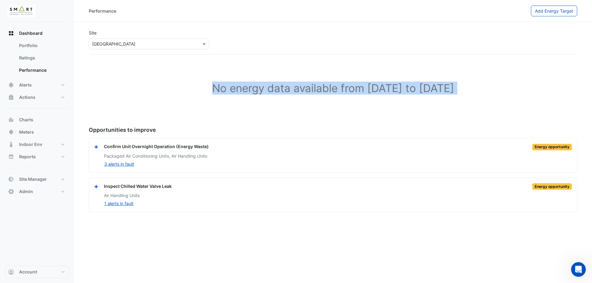
click at [224, 87] on h1 "No energy data available from [DATE] to [DATE]" at bounding box center [333, 88] width 469 height 13
click at [219, 92] on h1 "No energy data available from [DATE] to [DATE]" at bounding box center [333, 88] width 469 height 13
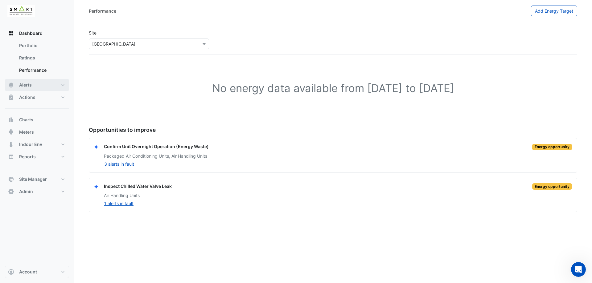
click at [53, 84] on button "Alerts" at bounding box center [37, 85] width 64 height 12
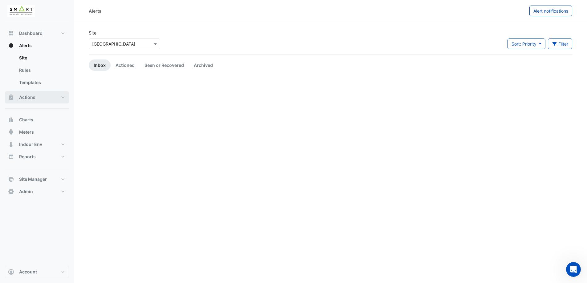
click at [39, 102] on button "Actions" at bounding box center [37, 97] width 64 height 12
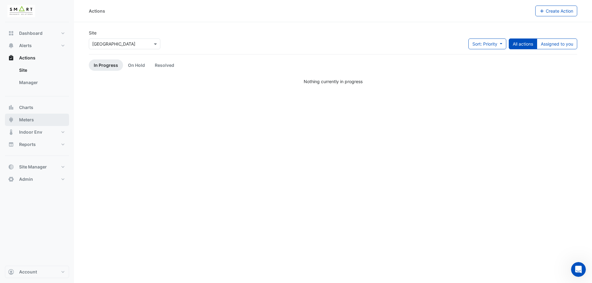
click at [43, 120] on button "Meters" at bounding box center [37, 120] width 64 height 12
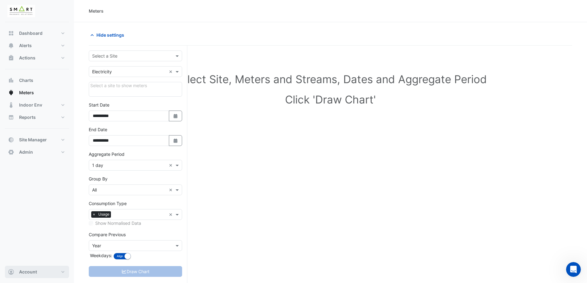
click at [46, 273] on button "Account" at bounding box center [37, 272] width 64 height 12
click at [39, 183] on div "Dashboard Portfolio Ratings Performance Alerts Site Rules Templates Actions Sit…" at bounding box center [37, 144] width 64 height 244
click at [58, 156] on button "Admin" at bounding box center [37, 152] width 64 height 12
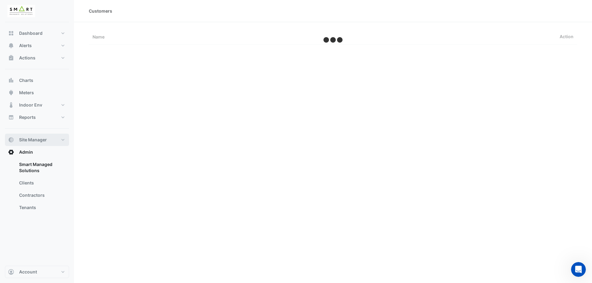
click at [65, 138] on button "Site Manager" at bounding box center [37, 140] width 64 height 12
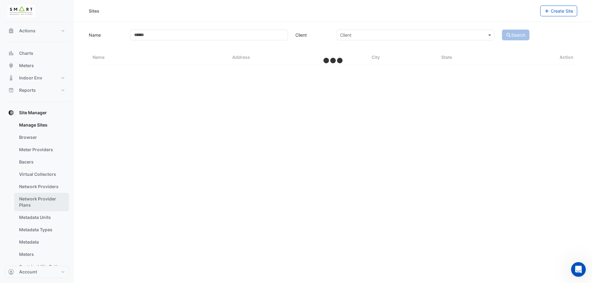
select select "***"
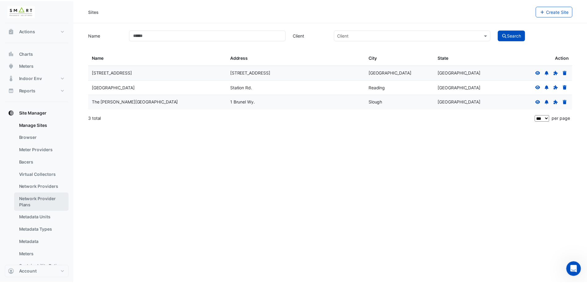
scroll to position [63, 0]
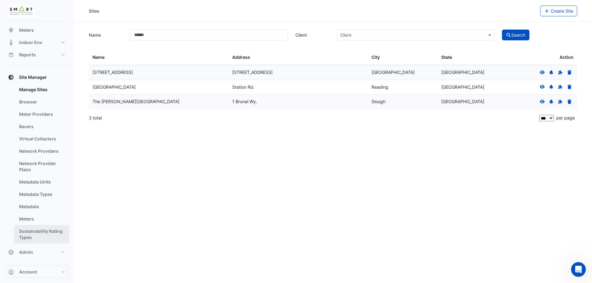
click at [40, 232] on link "Sustainability Rating Types" at bounding box center [41, 234] width 55 height 18
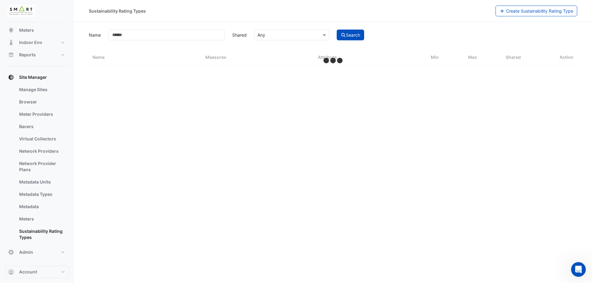
select select "***"
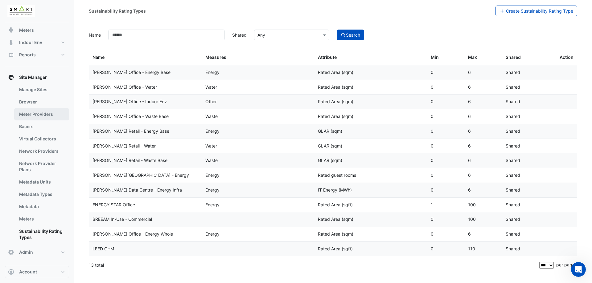
click at [41, 114] on link "Meter Providers" at bounding box center [41, 114] width 55 height 12
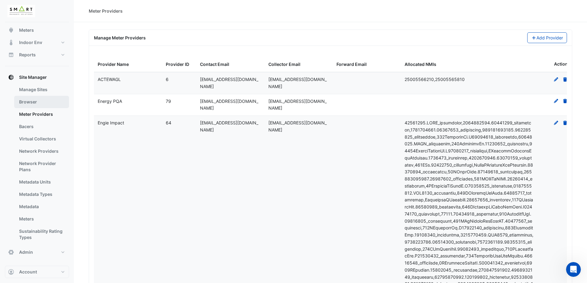
click at [41, 105] on link "Browser" at bounding box center [41, 102] width 55 height 12
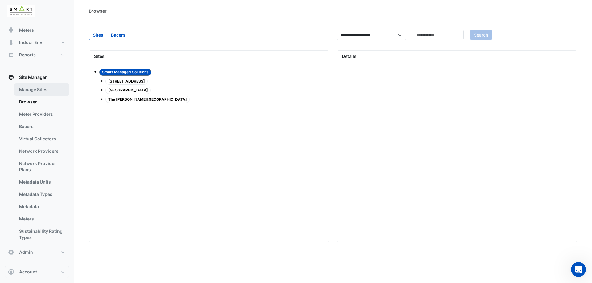
click at [49, 92] on link "Manage Sites" at bounding box center [41, 90] width 55 height 12
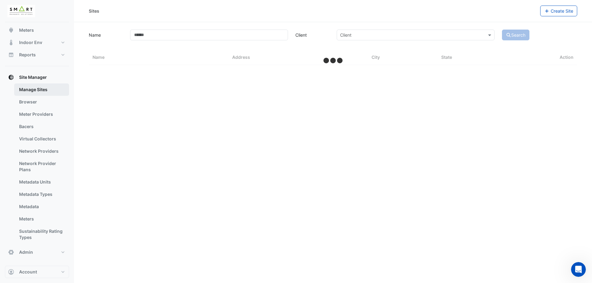
select select "***"
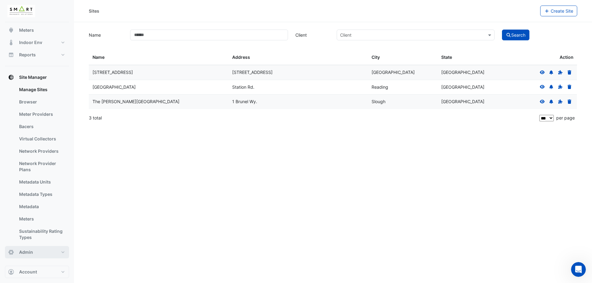
click at [37, 250] on button "Admin" at bounding box center [37, 252] width 64 height 12
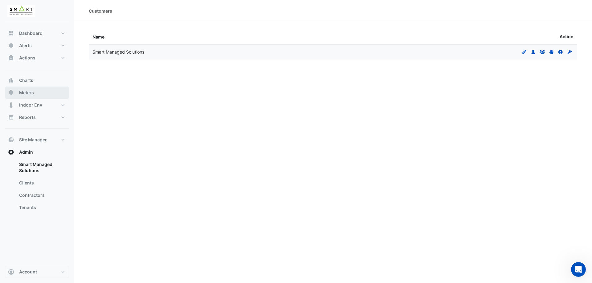
click at [28, 89] on button "Meters" at bounding box center [37, 93] width 64 height 12
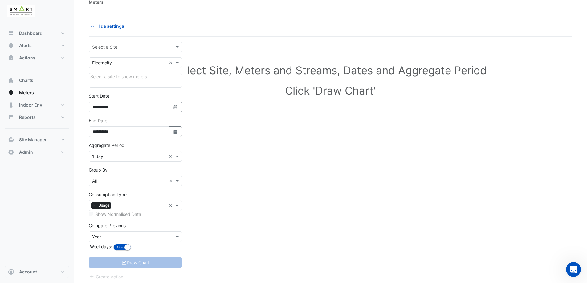
scroll to position [23, 0]
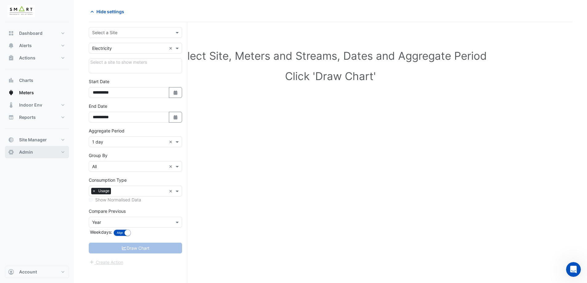
click at [44, 151] on button "Admin" at bounding box center [37, 152] width 64 height 12
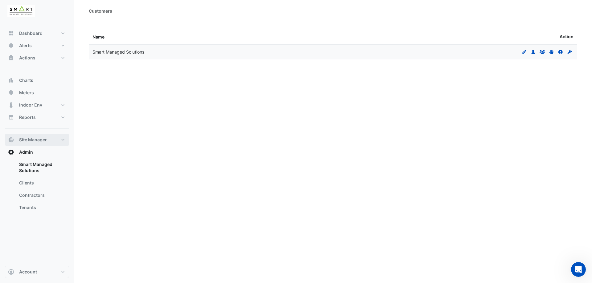
click at [45, 142] on span "Site Manager" at bounding box center [33, 140] width 28 height 6
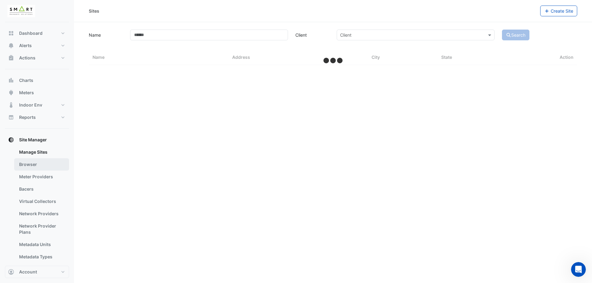
select select "***"
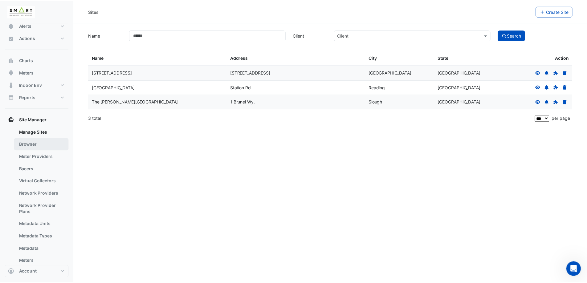
scroll to position [31, 0]
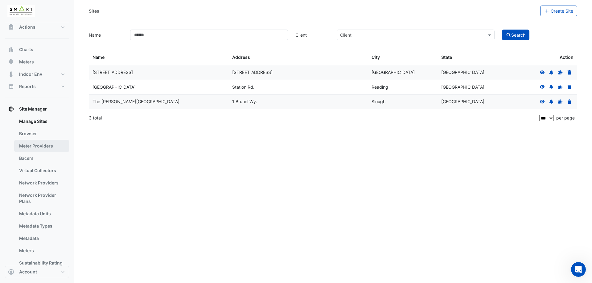
click at [49, 148] on link "Meter Providers" at bounding box center [41, 146] width 55 height 12
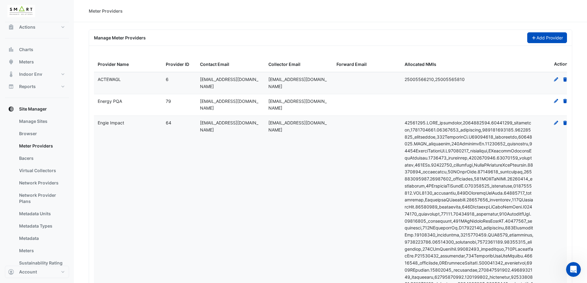
click at [548, 40] on button "Add Provider" at bounding box center [547, 37] width 40 height 11
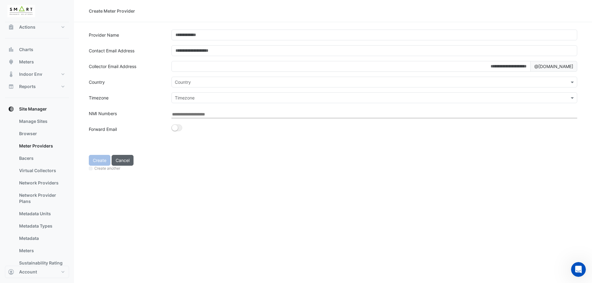
click at [129, 162] on button "Cancel" at bounding box center [123, 160] width 22 height 11
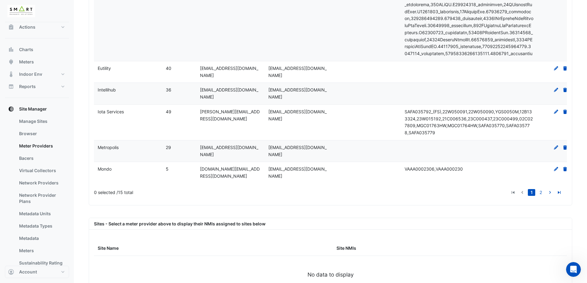
scroll to position [946, 0]
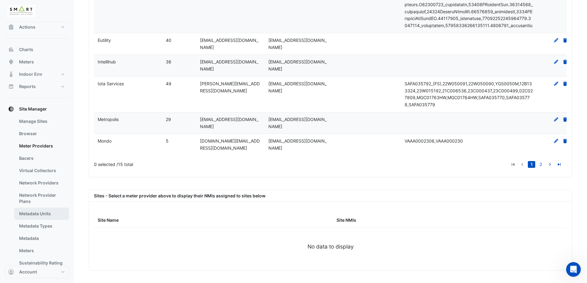
click at [42, 214] on link "Metadata Units" at bounding box center [41, 214] width 55 height 12
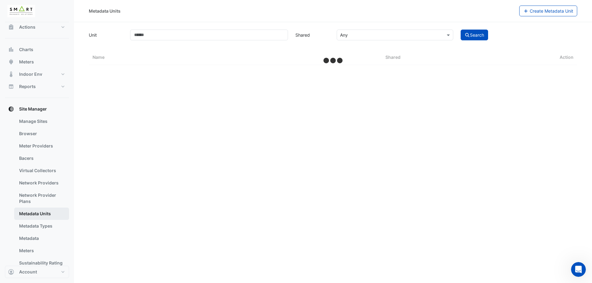
select select "***"
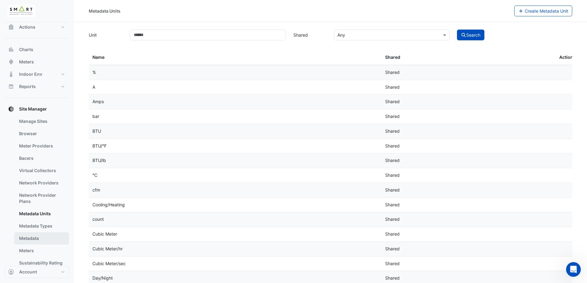
click at [41, 239] on link "Metadata" at bounding box center [41, 238] width 55 height 12
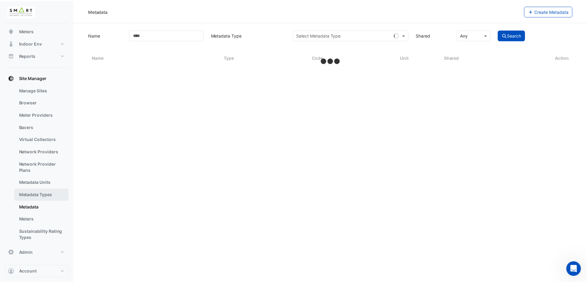
scroll to position [63, 0]
click at [35, 219] on link "Meters" at bounding box center [41, 219] width 55 height 12
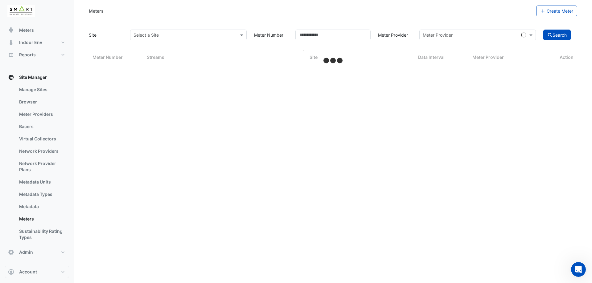
select select "***"
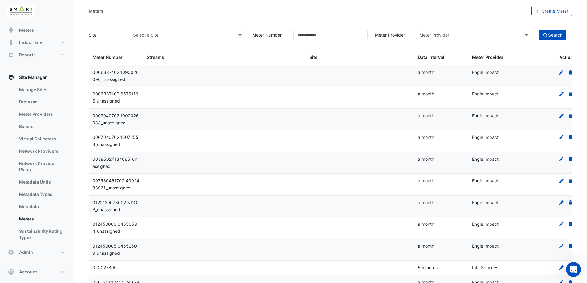
click at [211, 35] on input "text" at bounding box center [181, 35] width 96 height 6
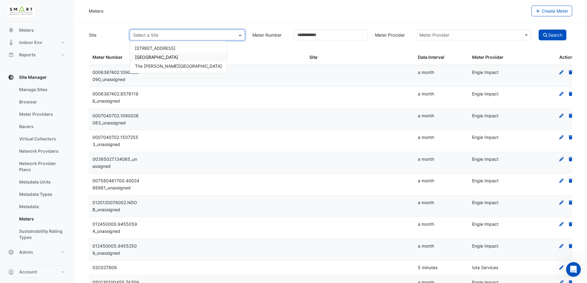
click at [165, 58] on div "[GEOGRAPHIC_DATA]" at bounding box center [178, 57] width 97 height 9
click at [178, 38] on div "Select a Site × [GEOGRAPHIC_DATA] ×" at bounding box center [187, 35] width 115 height 11
click at [195, 11] on div "Meters" at bounding box center [310, 11] width 443 height 11
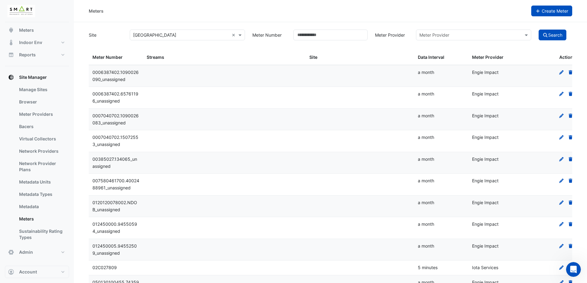
click at [554, 13] on span "Create Meter" at bounding box center [555, 10] width 27 height 5
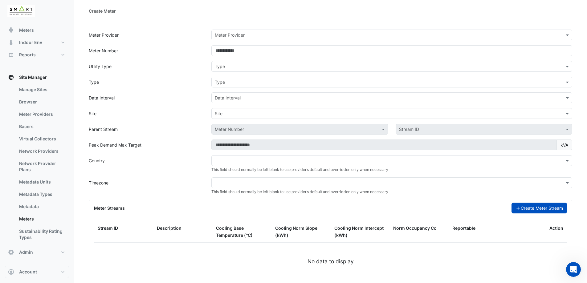
click at [534, 209] on button "Create Meter Stream" at bounding box center [540, 208] width 56 height 11
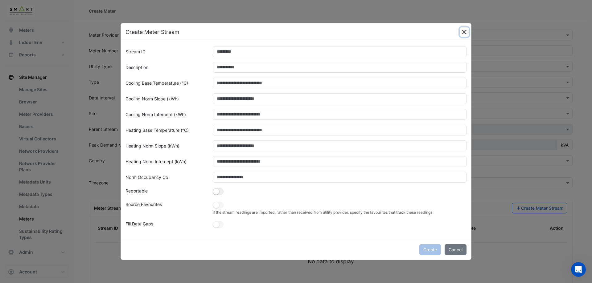
click at [466, 33] on button "Close" at bounding box center [464, 31] width 9 height 9
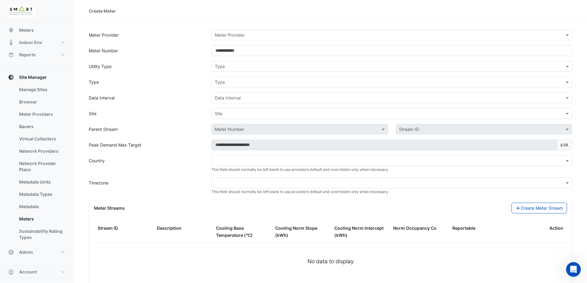
click at [264, 32] on input "text" at bounding box center [386, 35] width 342 height 6
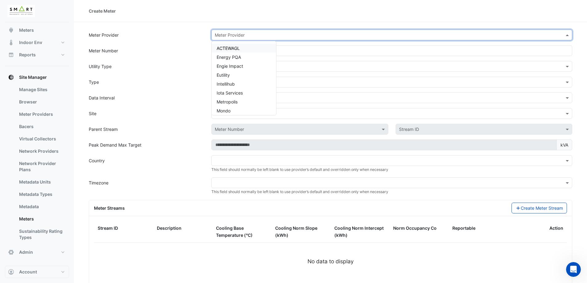
click at [199, 47] on div "Meter Number" at bounding box center [146, 50] width 123 height 11
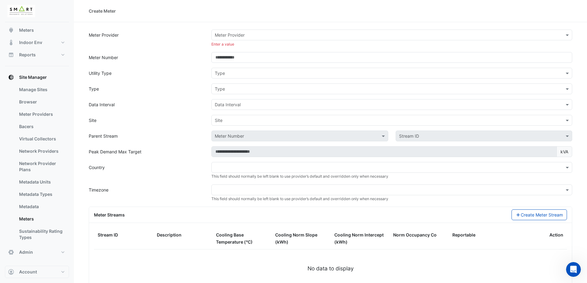
click at [245, 33] on input "text" at bounding box center [386, 35] width 342 height 6
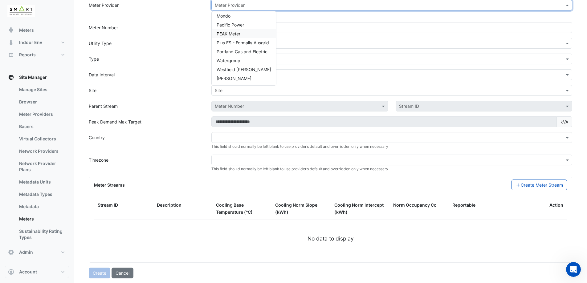
scroll to position [30, 0]
click at [187, 49] on form "Meter Provider Meter Provider ACTEWAGL Energy PQA Engie Impact Eutility Intelli…" at bounding box center [331, 138] width 484 height 279
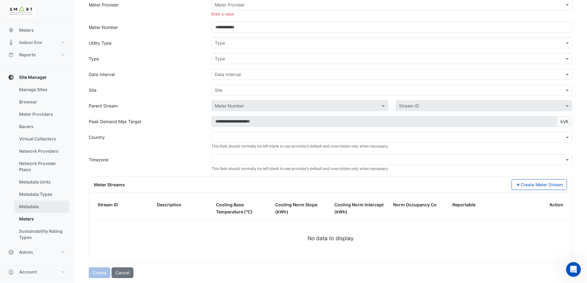
click at [48, 208] on link "Metadata" at bounding box center [41, 207] width 55 height 12
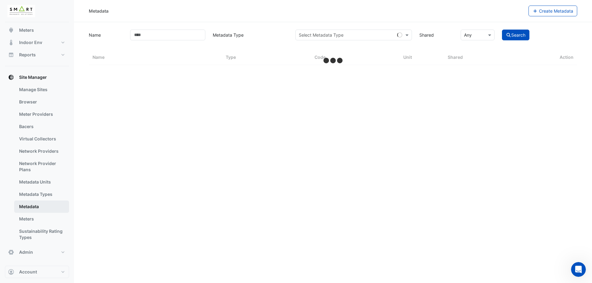
select select "***"
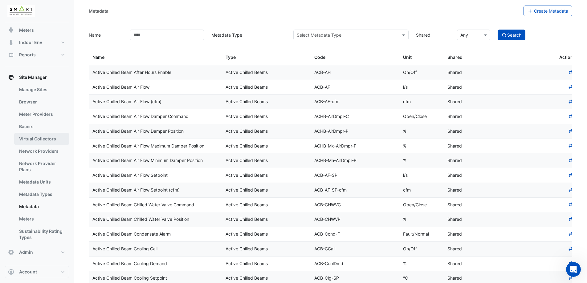
click at [37, 139] on link "Virtual Collectors" at bounding box center [41, 139] width 55 height 12
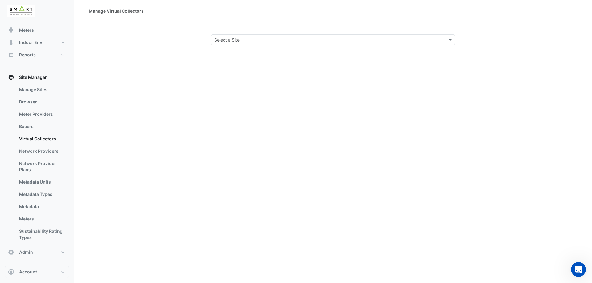
click at [236, 37] on input "text" at bounding box center [326, 40] width 225 height 6
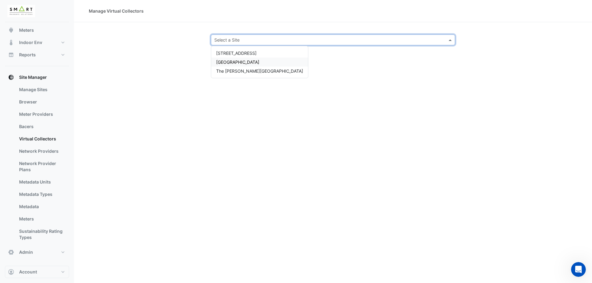
click at [232, 62] on span "[GEOGRAPHIC_DATA]" at bounding box center [237, 61] width 43 height 5
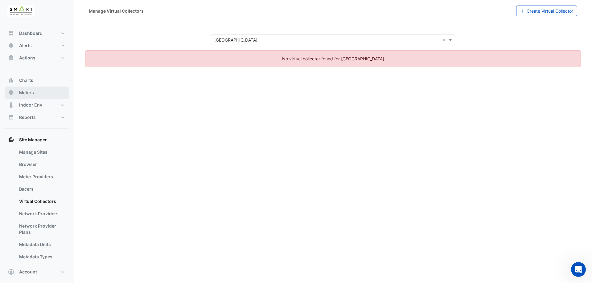
click at [34, 95] on button "Meters" at bounding box center [37, 93] width 64 height 12
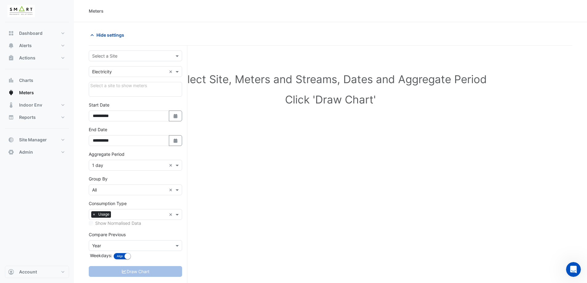
click at [96, 31] on button "Hide settings" at bounding box center [108, 35] width 39 height 11
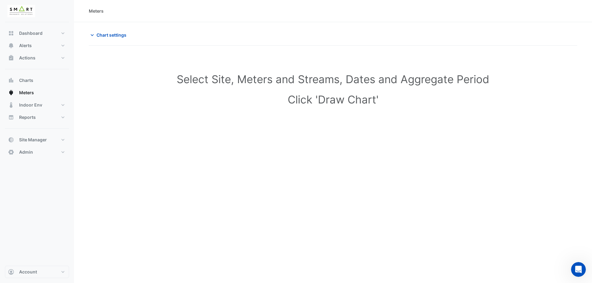
click at [342, 78] on h1 "Select Site, Meters and Streams, Dates and Aggregate Period" at bounding box center [333, 79] width 469 height 13
click at [338, 93] on div "Select Site, Meters and Streams, Dates and Aggregate Period Click 'Draw Chart'" at bounding box center [333, 90] width 488 height 75
click at [44, 275] on button "Account" at bounding box center [37, 272] width 64 height 12
click at [50, 177] on div "Dashboard Portfolio Ratings Performance Alerts Site Rules Templates Actions Sit…" at bounding box center [37, 144] width 64 height 244
click at [51, 140] on button "Site Manager" at bounding box center [37, 140] width 64 height 12
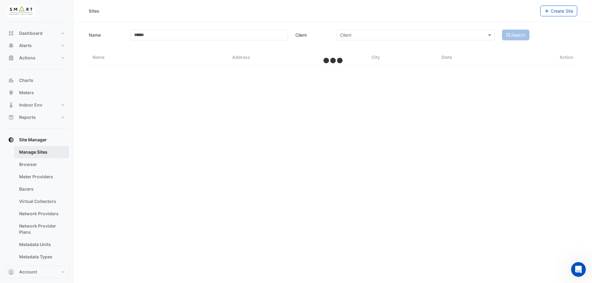
select select "***"
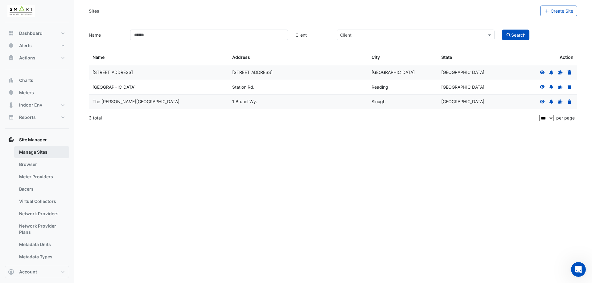
click at [40, 151] on link "Manage Sites" at bounding box center [41, 152] width 55 height 12
click at [34, 167] on link "Browser" at bounding box center [41, 164] width 55 height 12
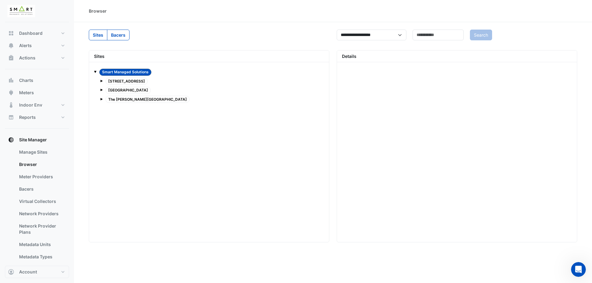
click at [102, 83] on span at bounding box center [101, 80] width 2 height 5
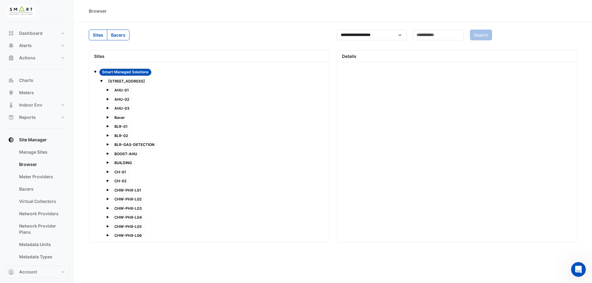
click at [102, 80] on span at bounding box center [101, 81] width 2 height 2
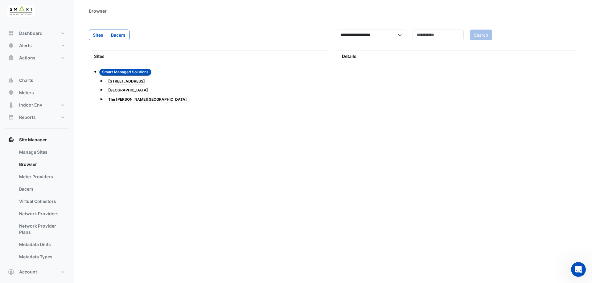
click at [102, 90] on span at bounding box center [101, 90] width 2 height 2
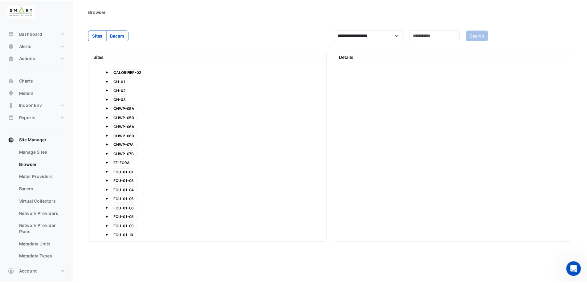
scroll to position [216, 0]
click at [40, 178] on link "Meter Providers" at bounding box center [41, 177] width 55 height 12
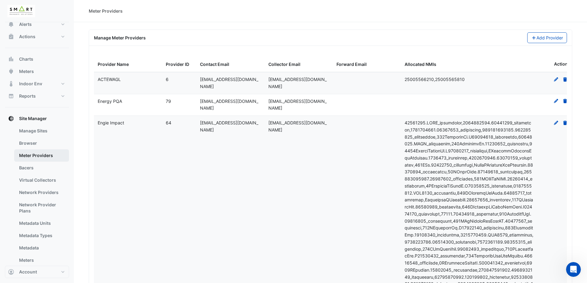
scroll to position [31, 0]
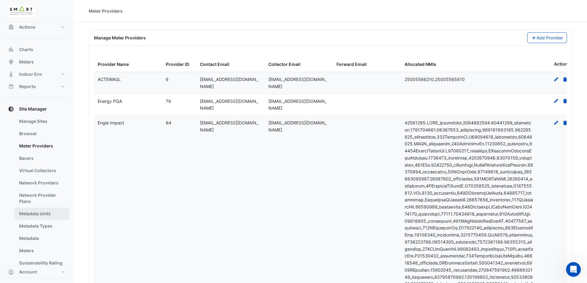
click at [35, 219] on link "Metadata Units" at bounding box center [41, 214] width 55 height 12
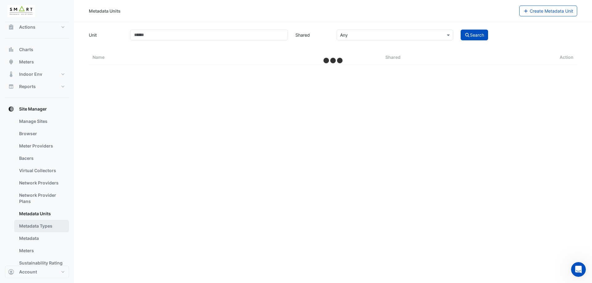
select select "***"
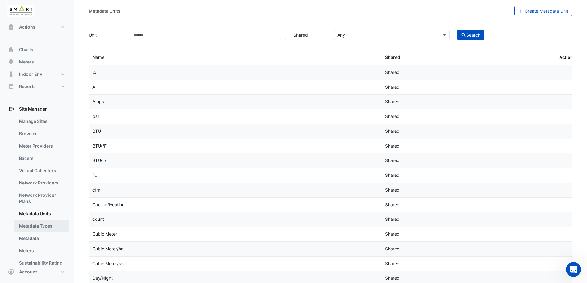
click at [35, 228] on link "Metadata Types" at bounding box center [41, 226] width 55 height 12
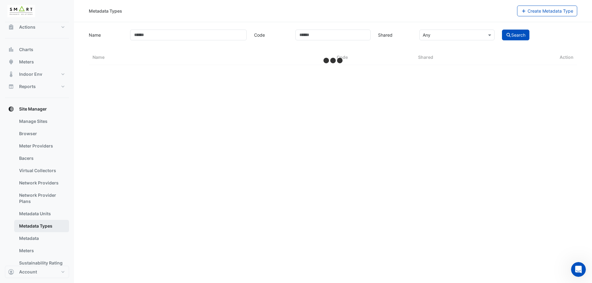
select select "***"
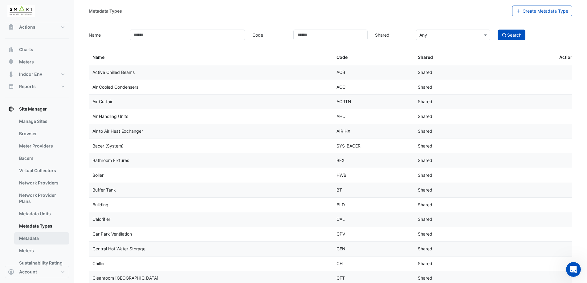
click at [36, 240] on link "Metadata" at bounding box center [41, 238] width 55 height 12
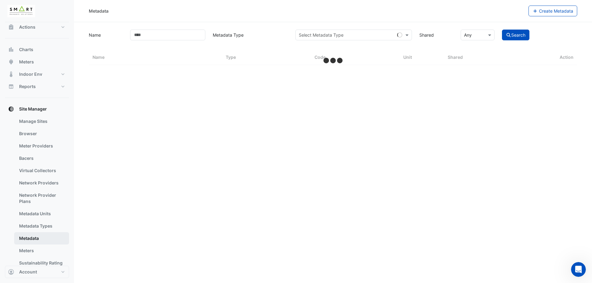
select select "***"
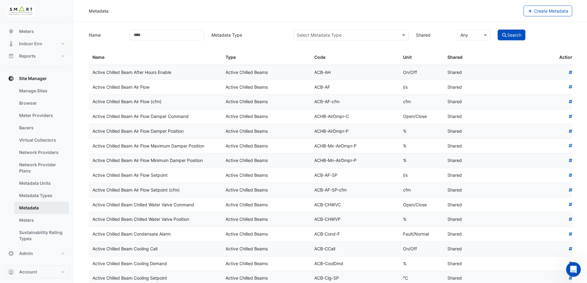
scroll to position [63, 0]
click at [37, 225] on link "Meters" at bounding box center [41, 219] width 55 height 12
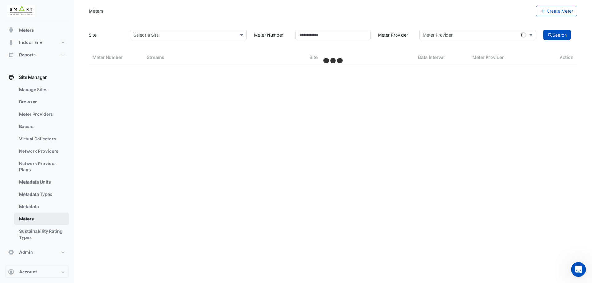
select select "***"
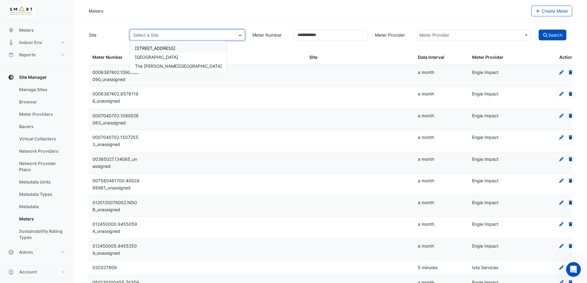
click at [240, 37] on span at bounding box center [241, 35] width 8 height 6
click at [165, 55] on div "[GEOGRAPHIC_DATA]" at bounding box center [178, 57] width 97 height 9
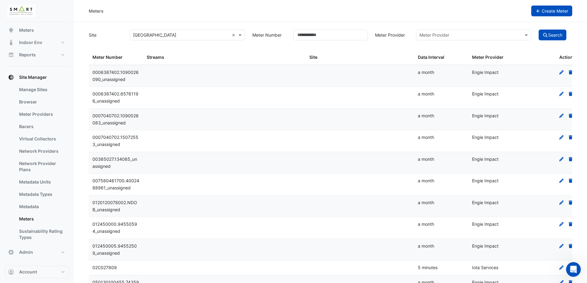
click at [548, 16] on button "Create Meter" at bounding box center [551, 11] width 41 height 11
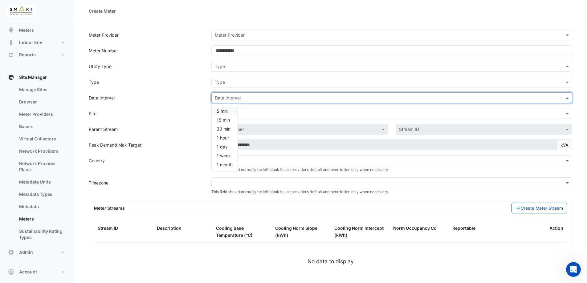
click at [238, 98] on input "text" at bounding box center [386, 98] width 342 height 6
click at [186, 103] on div "Data Interval" at bounding box center [146, 97] width 123 height 11
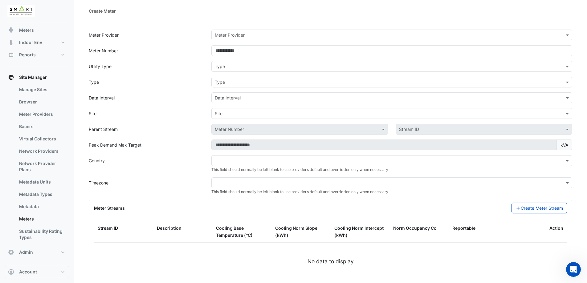
click at [572, 270] on icon "Open Intercom Messenger" at bounding box center [574, 270] width 10 height 10
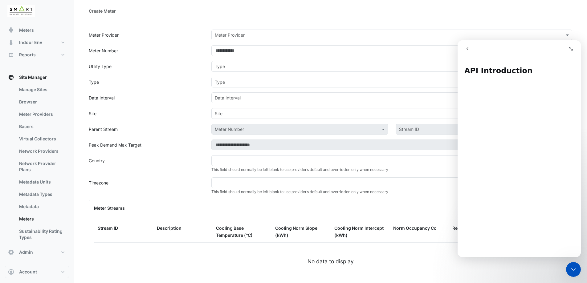
click at [461, 45] on nav "Intercom messenger" at bounding box center [519, 48] width 123 height 17
click at [465, 49] on button "go back" at bounding box center [468, 49] width 12 height 12
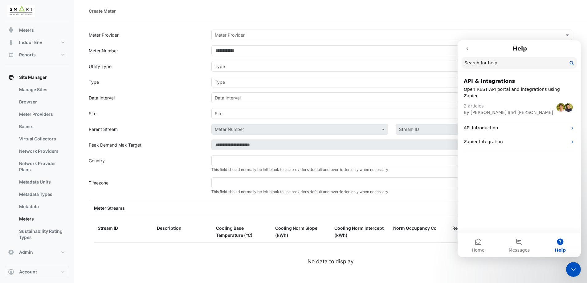
click at [471, 49] on button "go back" at bounding box center [468, 49] width 12 height 12
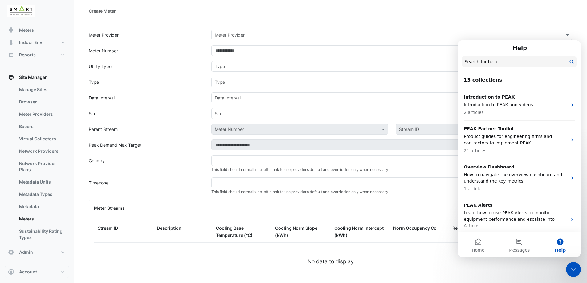
click at [487, 62] on input "Search for help" at bounding box center [519, 62] width 115 height 12
type input "**********"
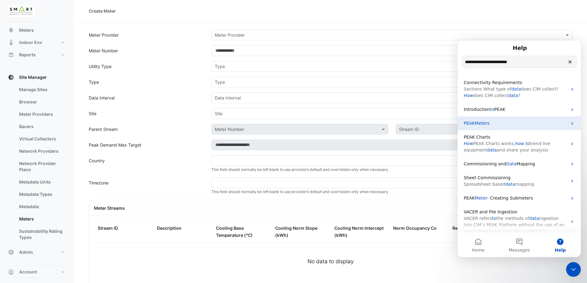
click at [490, 124] on p "PEAK Meters" at bounding box center [516, 123] width 104 height 6
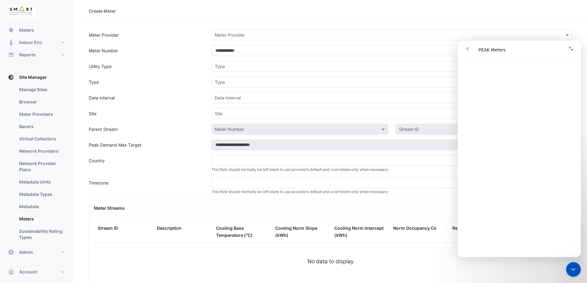
scroll to position [897, 0]
click at [466, 48] on icon "go back" at bounding box center [467, 48] width 5 height 5
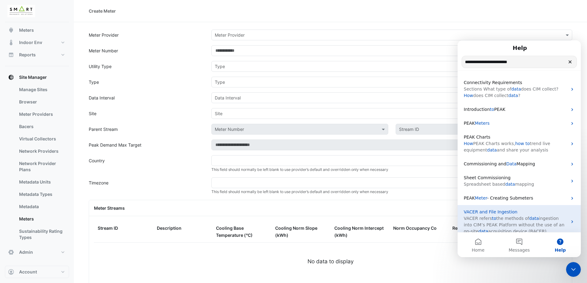
scroll to position [34, 0]
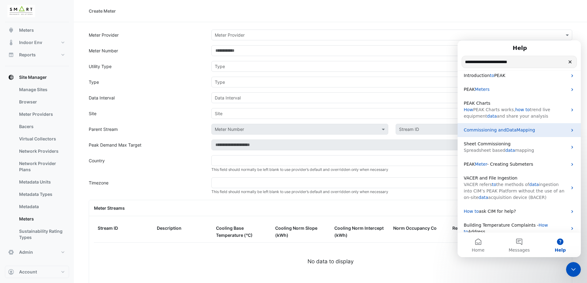
click at [490, 129] on span "Commissioning and" at bounding box center [485, 130] width 43 height 5
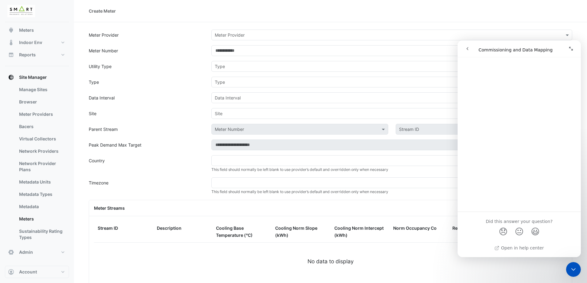
scroll to position [678, 0]
click at [470, 47] on button "go back" at bounding box center [468, 49] width 12 height 12
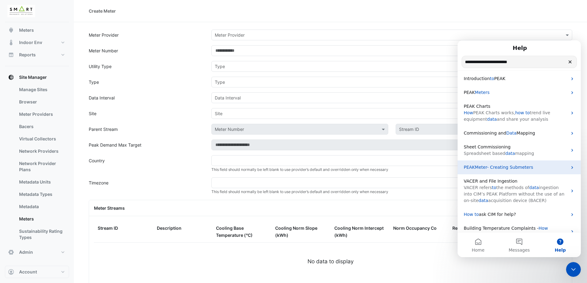
scroll to position [34, 0]
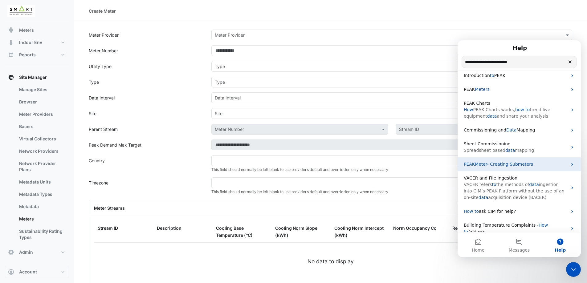
click at [501, 165] on span "- Creating Submeters" at bounding box center [510, 164] width 46 height 5
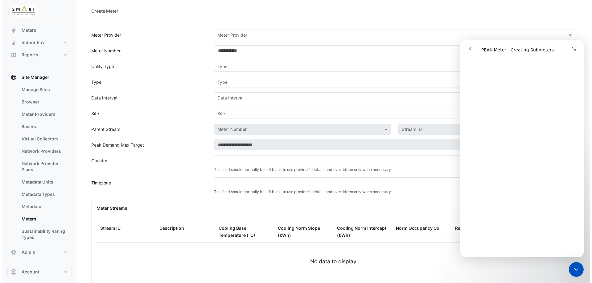
scroll to position [341, 0]
click at [46, 88] on link "Manage Sites" at bounding box center [41, 90] width 55 height 12
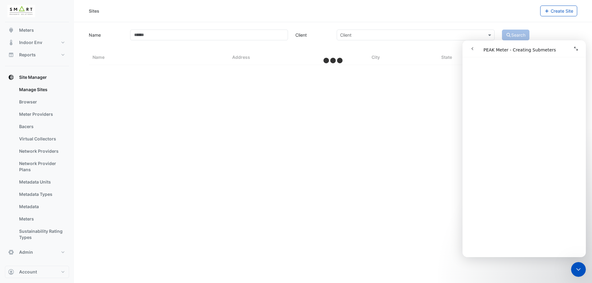
select select "***"
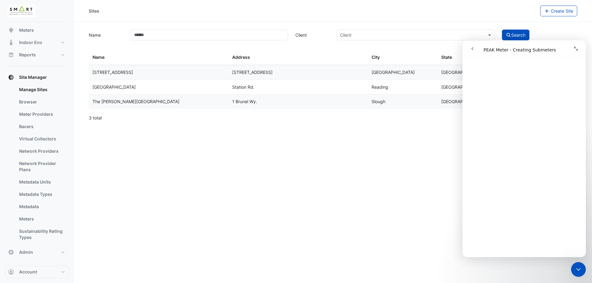
click at [338, 74] on div "[STREET_ADDRESS]" at bounding box center [298, 72] width 132 height 7
click at [488, 31] on div "Client" at bounding box center [416, 35] width 158 height 11
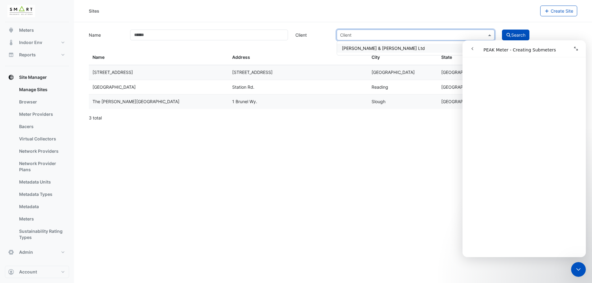
click at [416, 50] on div "[PERSON_NAME] & [PERSON_NAME] Ltd" at bounding box center [415, 48] width 157 height 9
click at [575, 49] on icon "Expand window" at bounding box center [575, 48] width 5 height 5
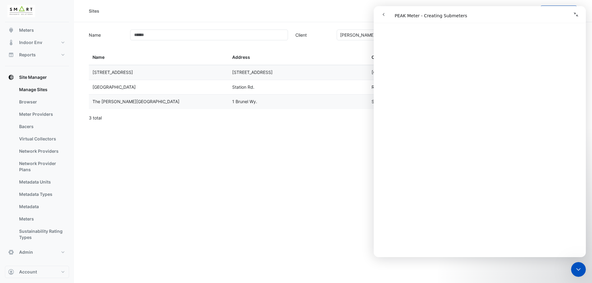
scroll to position [332, 0]
click at [573, 12] on button "Collapse window" at bounding box center [576, 15] width 12 height 12
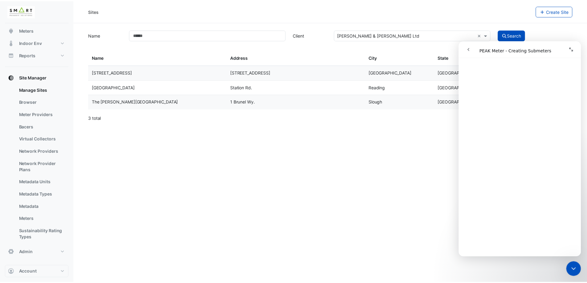
scroll to position [340, 0]
click at [583, 269] on div "Close Intercom Messenger" at bounding box center [578, 269] width 15 height 15
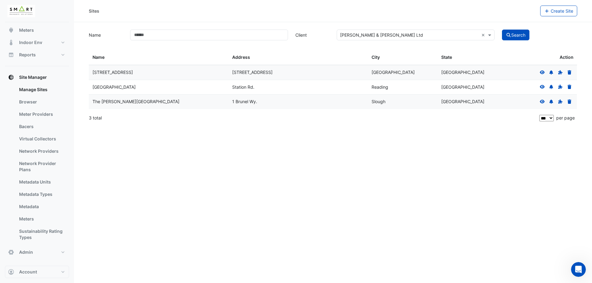
click at [543, 72] on icon at bounding box center [542, 72] width 6 height 4
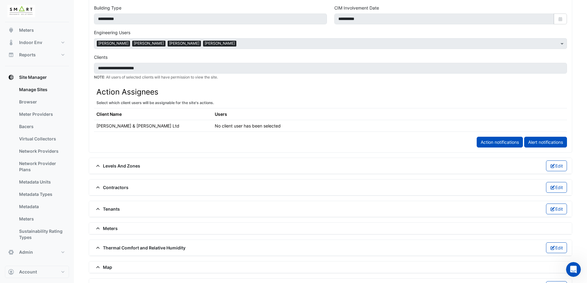
scroll to position [328, 0]
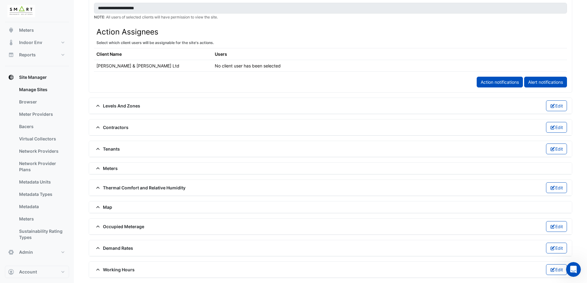
click at [122, 167] on div "Meters" at bounding box center [330, 168] width 473 height 6
click at [104, 167] on span "Meters" at bounding box center [106, 168] width 24 height 6
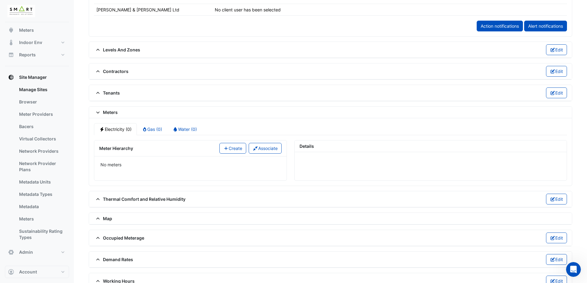
scroll to position [390, 0]
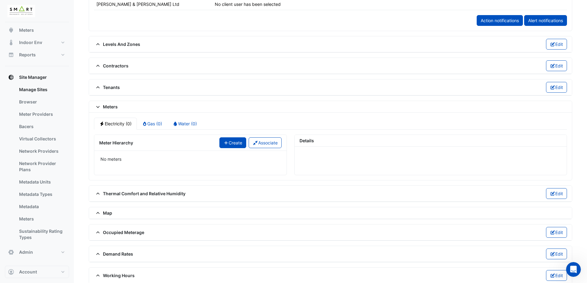
click at [225, 145] on icon "button" at bounding box center [226, 143] width 6 height 4
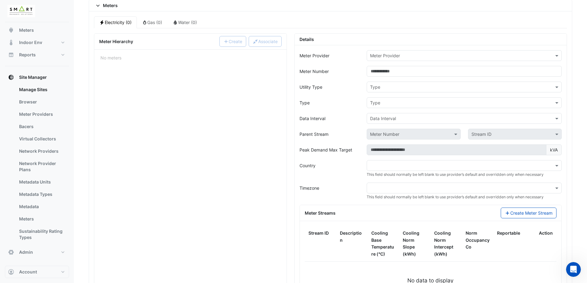
scroll to position [482, 0]
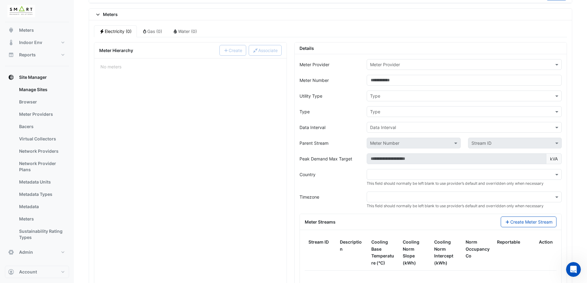
click at [576, 271] on icon "Open Intercom Messenger" at bounding box center [574, 270] width 10 height 10
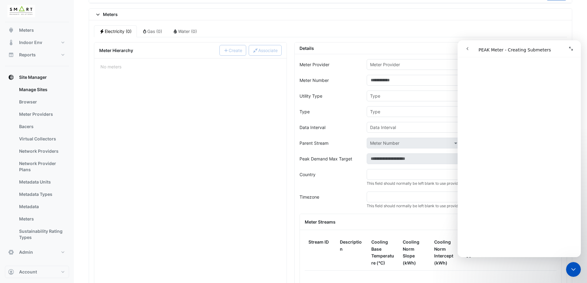
scroll to position [995, 0]
click at [293, 29] on ul "Electricity (0) Gas (0) Water (0)" at bounding box center [330, 31] width 473 height 12
click at [569, 274] on div "Close Intercom Messenger" at bounding box center [573, 269] width 15 height 15
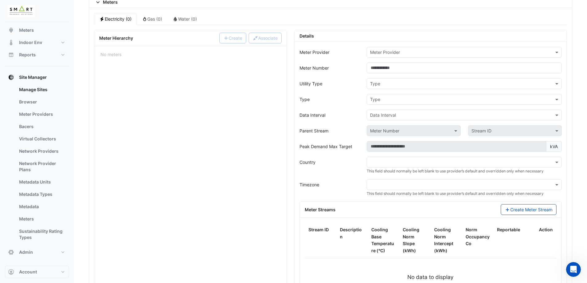
scroll to position [494, 0]
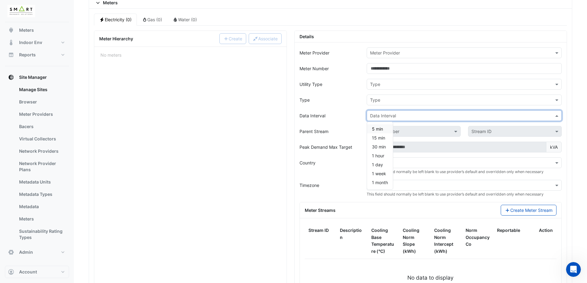
click at [386, 117] on input "text" at bounding box center [458, 116] width 176 height 6
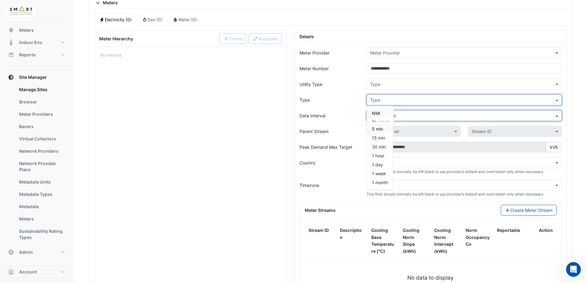
click at [391, 100] on input "text" at bounding box center [458, 100] width 176 height 6
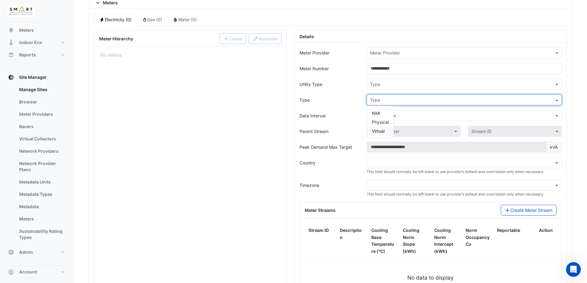
click at [383, 130] on span "Virtual" at bounding box center [378, 131] width 13 height 5
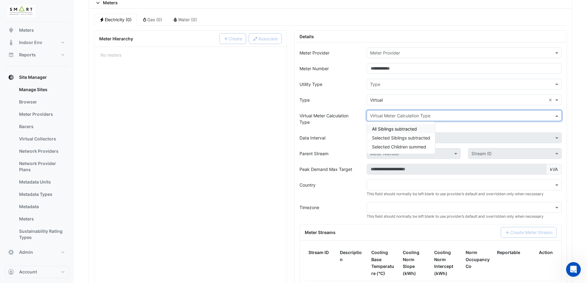
click at [400, 116] on input "text" at bounding box center [458, 116] width 176 height 6
click at [402, 129] on span "All Siblings subtracted" at bounding box center [394, 128] width 45 height 5
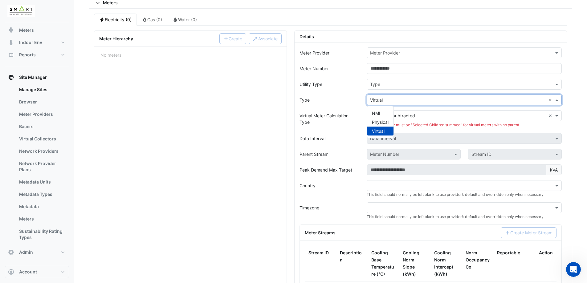
click at [382, 97] on input "text" at bounding box center [458, 100] width 176 height 6
click at [377, 124] on span "Physical" at bounding box center [380, 122] width 17 height 5
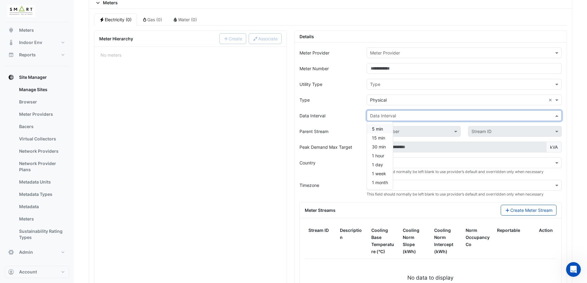
click at [399, 116] on input "text" at bounding box center [458, 116] width 176 height 6
click at [166, 126] on div "No meters No meters No meters" at bounding box center [190, 187] width 192 height 281
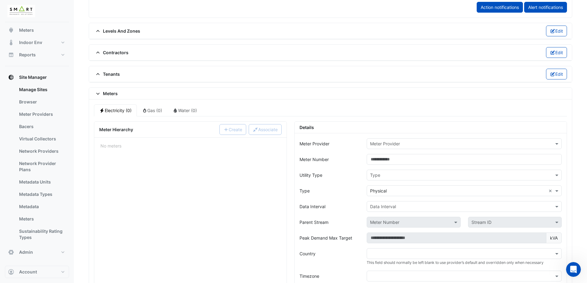
scroll to position [397, 0]
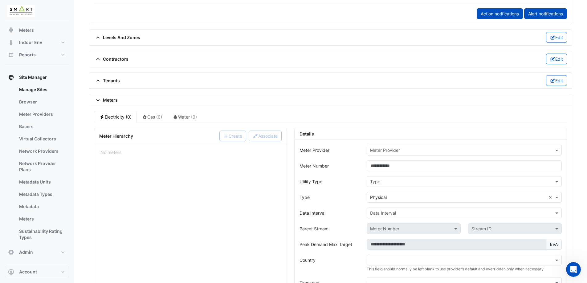
drag, startPoint x: 98, startPoint y: 104, endPoint x: 98, endPoint y: 100, distance: 4.0
click at [98, 100] on div "Meters" at bounding box center [330, 100] width 483 height 12
click at [98, 100] on icon at bounding box center [98, 100] width 6 height 4
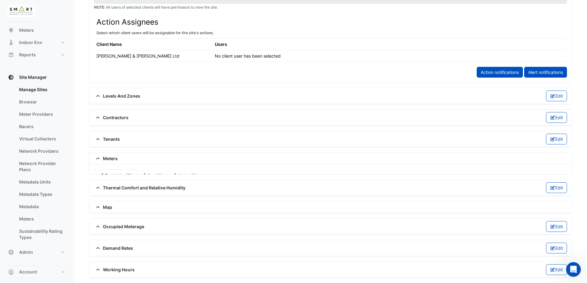
scroll to position [328, 0]
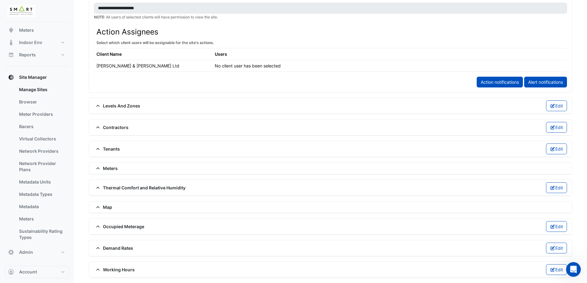
click at [102, 169] on span at bounding box center [98, 168] width 9 height 5
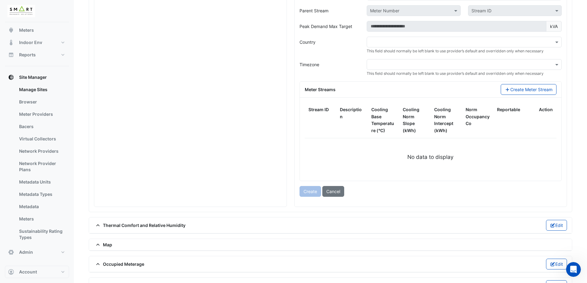
scroll to position [615, 0]
click at [337, 196] on button "Cancel" at bounding box center [333, 191] width 22 height 11
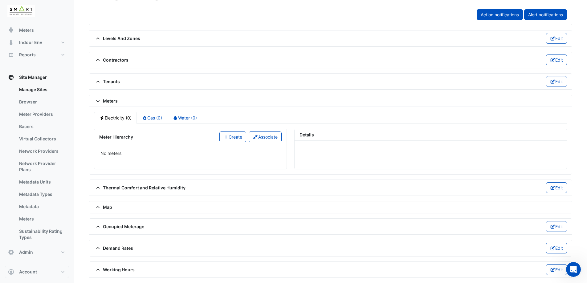
scroll to position [396, 0]
click at [224, 142] on button "Create" at bounding box center [232, 137] width 27 height 11
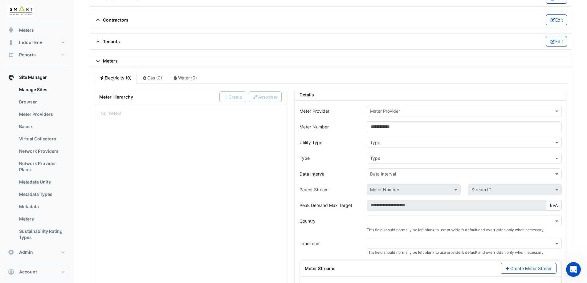
scroll to position [436, 0]
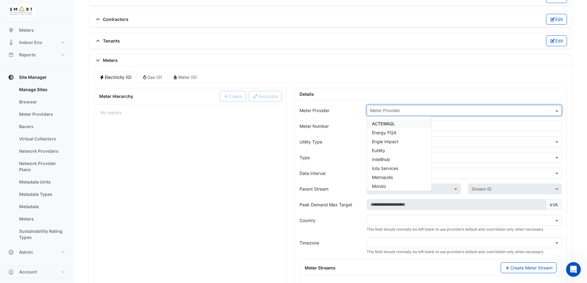
click at [403, 111] on input "text" at bounding box center [458, 111] width 176 height 6
click at [391, 139] on span "PEAK Meter" at bounding box center [384, 140] width 24 height 5
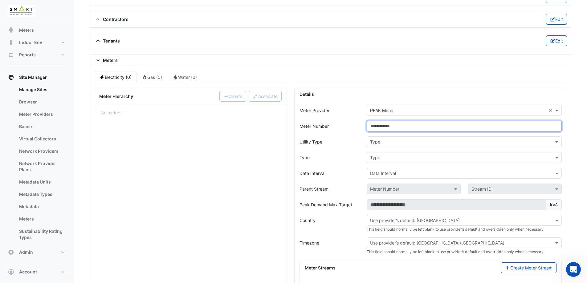
click at [386, 128] on input "Meter Number" at bounding box center [464, 126] width 195 height 11
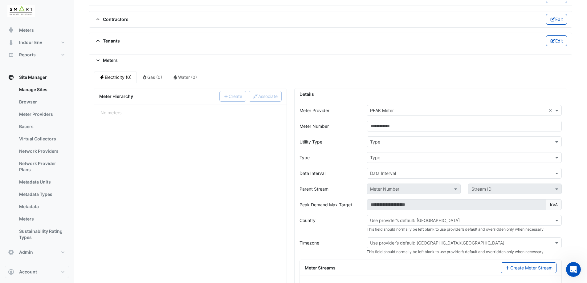
click at [384, 145] on div "Type" at bounding box center [464, 142] width 195 height 11
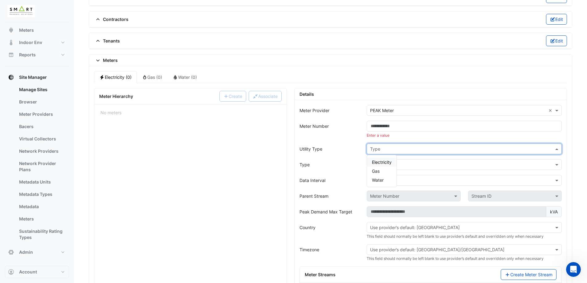
click at [384, 162] on span "Electricity" at bounding box center [382, 162] width 20 height 5
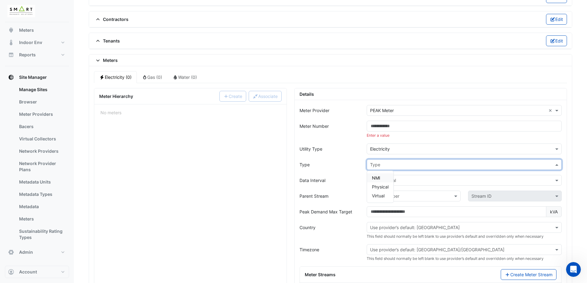
click at [391, 165] on input "text" at bounding box center [458, 165] width 176 height 6
click at [381, 195] on span "Virtual" at bounding box center [378, 195] width 13 height 5
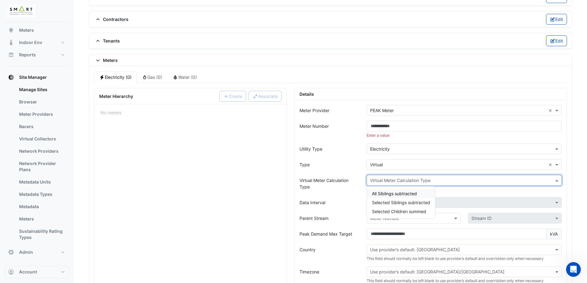
click at [393, 180] on input "text" at bounding box center [458, 181] width 176 height 6
click at [363, 171] on form "Meter Provider Meter Provider × PEAK Meter × Meter Number Enter a value Utility…" at bounding box center [431, 254] width 262 height 299
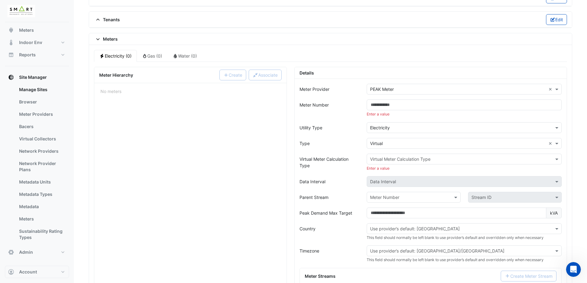
scroll to position [460, 0]
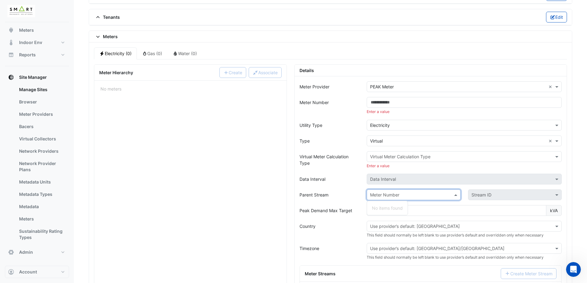
click at [388, 196] on input "text" at bounding box center [407, 195] width 75 height 6
click at [352, 184] on div "Data Interval" at bounding box center [330, 179] width 68 height 11
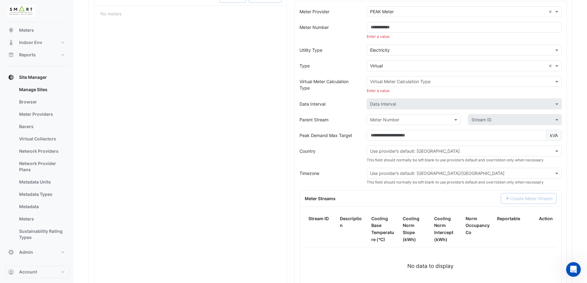
scroll to position [534, 0]
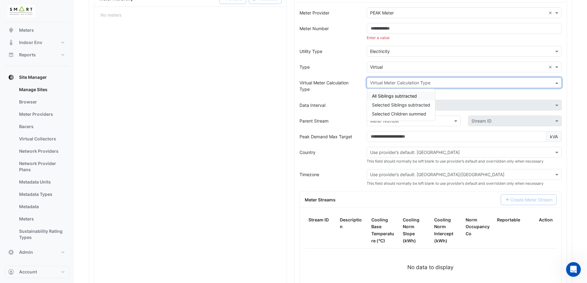
click at [394, 82] on input "text" at bounding box center [458, 83] width 176 height 6
click at [399, 94] on span "All Siblings subtracted" at bounding box center [394, 95] width 45 height 5
click at [392, 84] on input "text" at bounding box center [458, 83] width 176 height 6
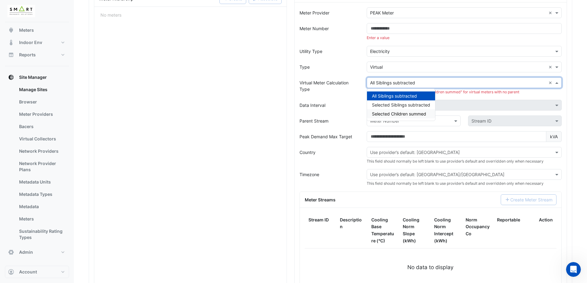
click at [397, 115] on span "Selected Children summed" at bounding box center [399, 113] width 54 height 5
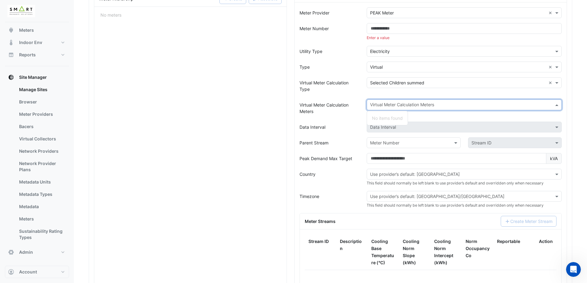
click at [389, 106] on input "text" at bounding box center [460, 105] width 181 height 6
click at [339, 104] on label "Virtual Meter Calculation Meters" at bounding box center [330, 108] width 60 height 17
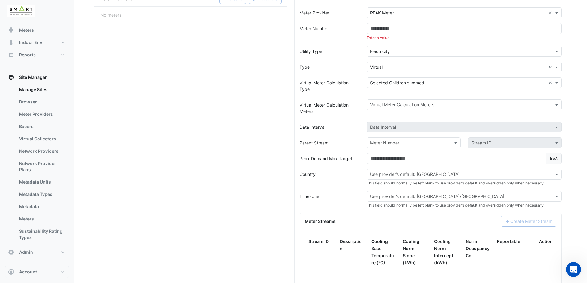
click at [340, 126] on div "Data Interval" at bounding box center [330, 127] width 68 height 11
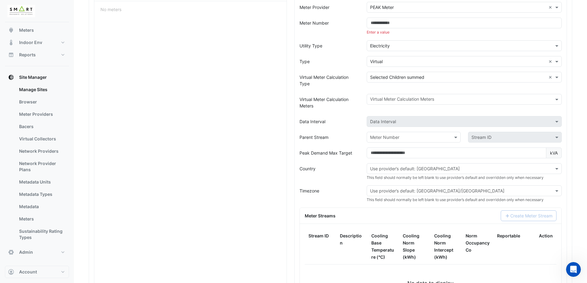
scroll to position [539, 0]
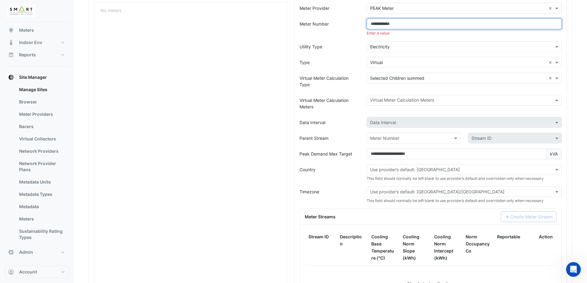
click at [398, 23] on input "Meter Number" at bounding box center [464, 23] width 195 height 11
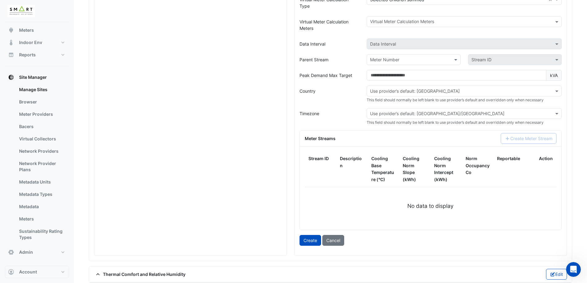
scroll to position [611, 0]
type input "**********"
click at [501, 131] on div "Meter Streams Create Meter Stream" at bounding box center [431, 138] width 262 height 16
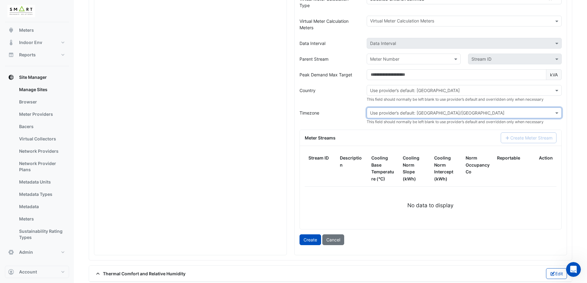
click at [410, 116] on div "Use provider’s default: [GEOGRAPHIC_DATA]/[GEOGRAPHIC_DATA]" at bounding box center [437, 113] width 134 height 6
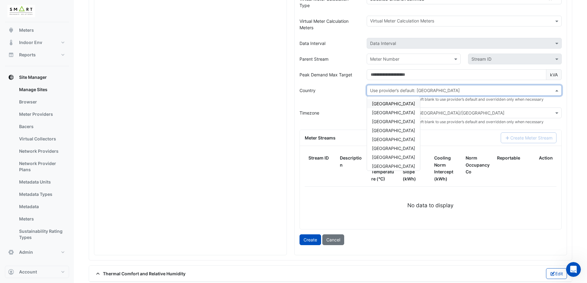
click at [399, 90] on input "text" at bounding box center [458, 91] width 176 height 6
click at [390, 156] on span "[GEOGRAPHIC_DATA]" at bounding box center [393, 154] width 43 height 5
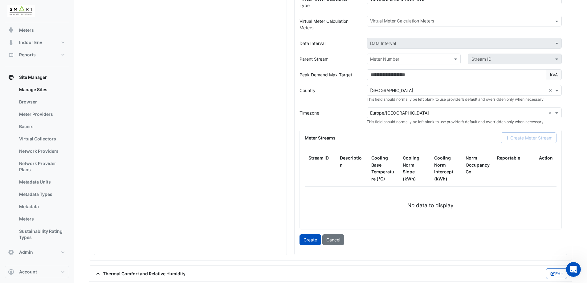
click at [353, 109] on div "Timezone" at bounding box center [330, 116] width 68 height 17
click at [310, 244] on button "Create" at bounding box center [311, 240] width 22 height 11
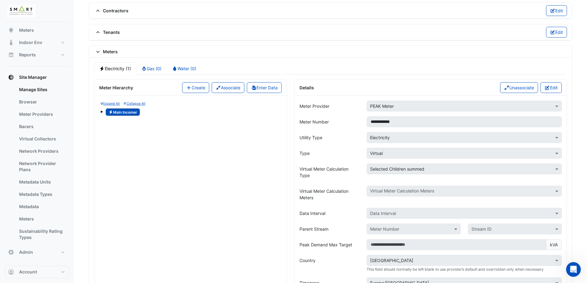
scroll to position [444, 0]
click at [101, 113] on span at bounding box center [101, 113] width 2 height 2
click at [269, 93] on button "Enter Data" at bounding box center [264, 88] width 35 height 11
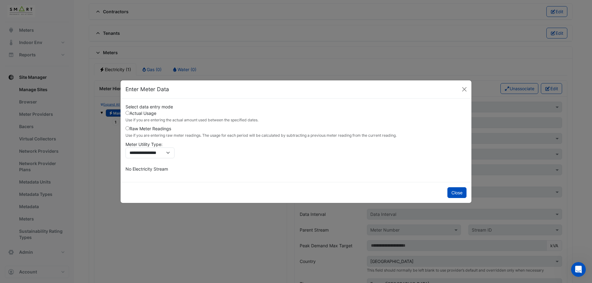
click at [149, 130] on label "Raw Meter Readings Use if you are entering raw meter readings. The usage for ea…" at bounding box center [260, 131] width 271 height 13
click at [465, 93] on button "Close" at bounding box center [464, 89] width 9 height 9
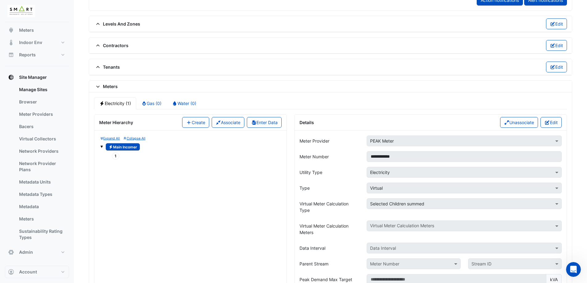
scroll to position [410, 0]
click at [268, 124] on button "Enter Data" at bounding box center [264, 122] width 35 height 11
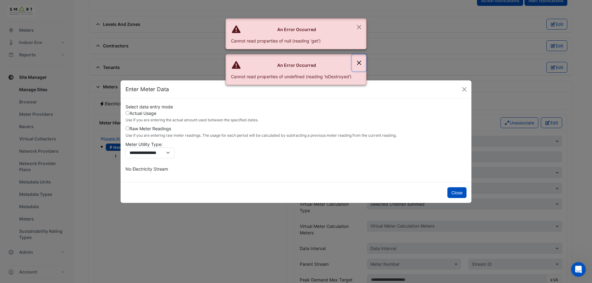
click at [358, 62] on button "Close" at bounding box center [359, 63] width 14 height 17
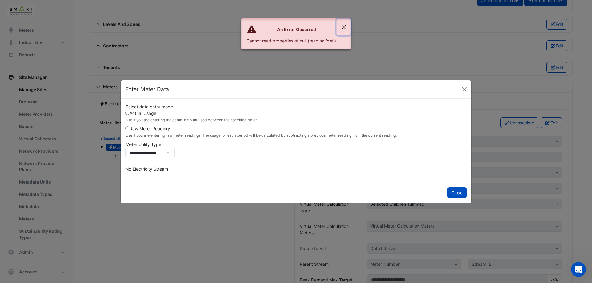
click at [345, 25] on button "Close" at bounding box center [344, 27] width 14 height 17
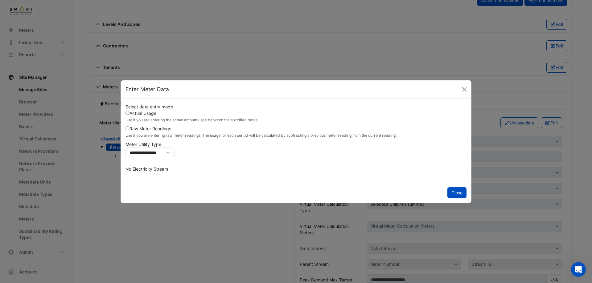
click at [155, 128] on label "Raw Meter Readings Use if you are entering raw meter readings. The usage for ea…" at bounding box center [260, 131] width 271 height 13
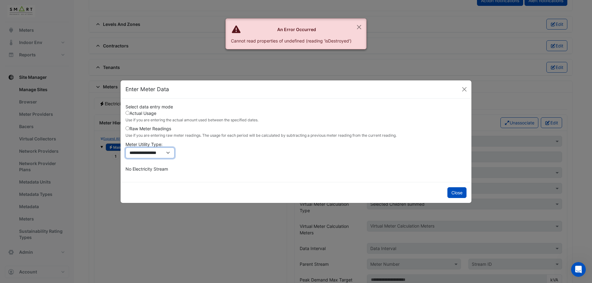
click at [166, 151] on select "**********" at bounding box center [149, 153] width 49 height 11
click at [125, 148] on select "**********" at bounding box center [149, 153] width 49 height 11
click at [389, 145] on div "**********" at bounding box center [295, 132] width 341 height 57
click at [457, 193] on button "Close" at bounding box center [456, 192] width 19 height 11
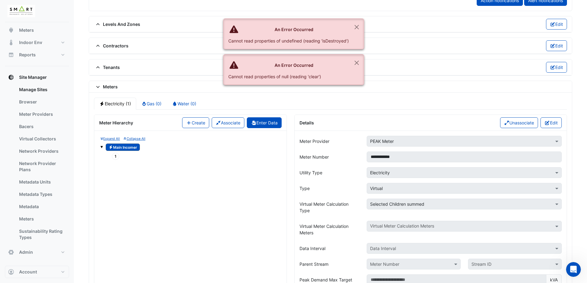
click at [267, 121] on button "Enter Data" at bounding box center [264, 122] width 35 height 11
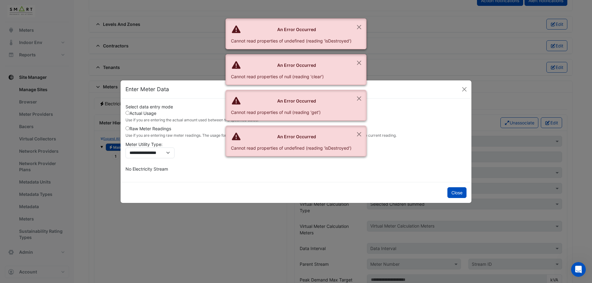
click at [158, 129] on label "Raw Meter Readings Use if you are entering raw meter readings. The usage for ea…" at bounding box center [260, 131] width 271 height 13
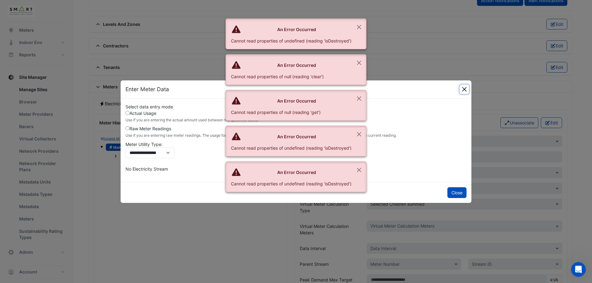
click at [463, 91] on button "Close" at bounding box center [464, 89] width 9 height 9
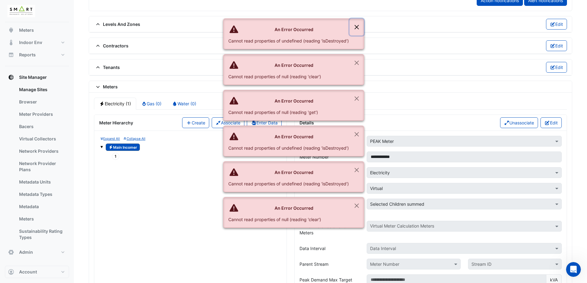
click at [356, 27] on button "Close" at bounding box center [357, 27] width 14 height 17
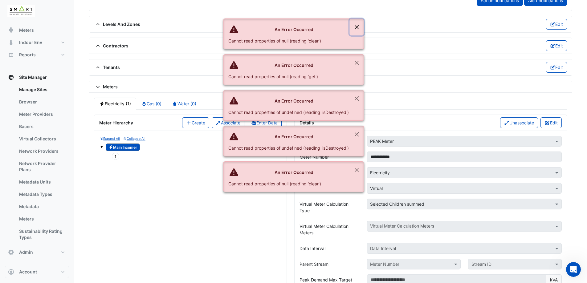
click at [356, 27] on button "Close" at bounding box center [357, 27] width 14 height 17
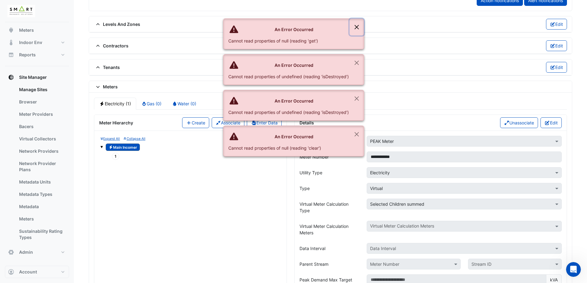
click at [356, 27] on button "Close" at bounding box center [357, 27] width 14 height 17
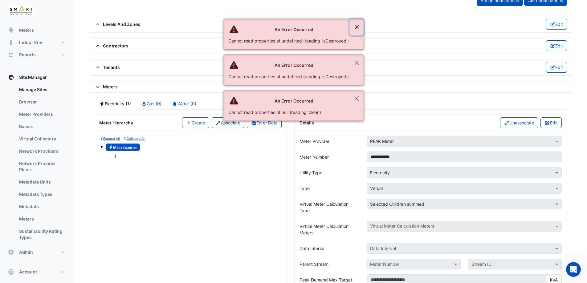
click at [356, 27] on button "Close" at bounding box center [357, 27] width 14 height 17
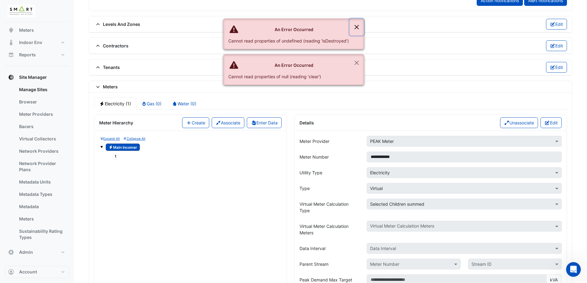
click at [356, 27] on button "Close" at bounding box center [357, 27] width 14 height 17
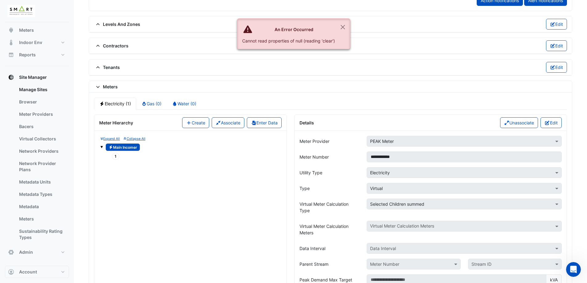
click at [356, 27] on div "Levels And Zones Edit" at bounding box center [330, 24] width 473 height 11
click at [344, 27] on button "Close" at bounding box center [343, 27] width 14 height 17
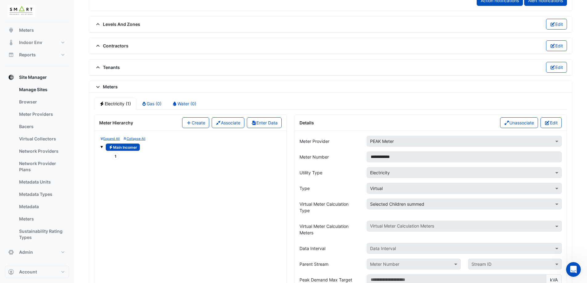
click at [115, 155] on span "1" at bounding box center [115, 156] width 7 height 7
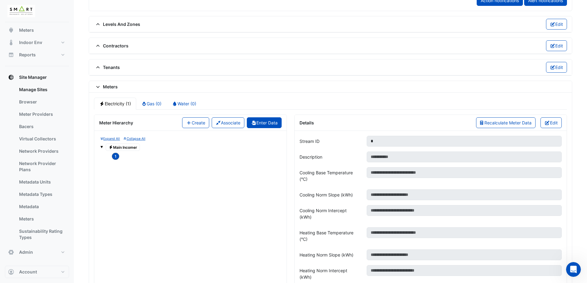
click at [272, 126] on button "Enter Data" at bounding box center [264, 122] width 35 height 11
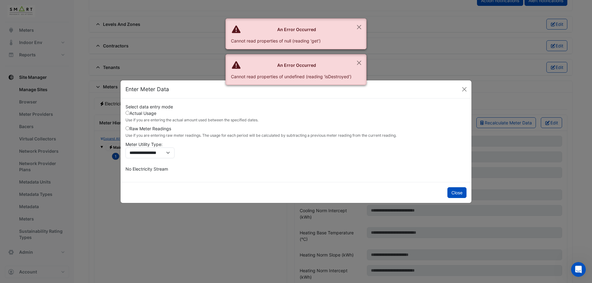
click at [163, 126] on label "Raw Meter Readings Use if you are entering raw meter readings. The usage for ea…" at bounding box center [260, 131] width 271 height 13
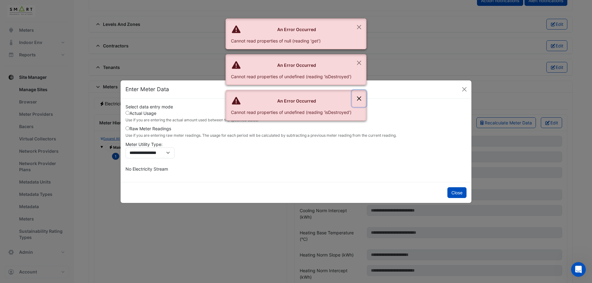
click at [358, 97] on button "Close" at bounding box center [359, 98] width 14 height 17
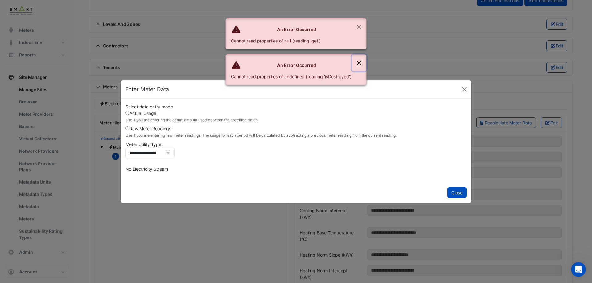
click at [359, 61] on button "Close" at bounding box center [359, 63] width 14 height 17
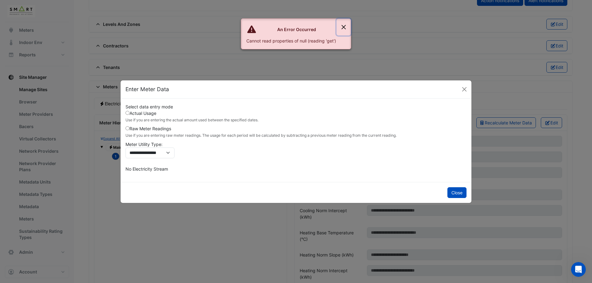
click at [345, 28] on button "Close" at bounding box center [344, 27] width 14 height 17
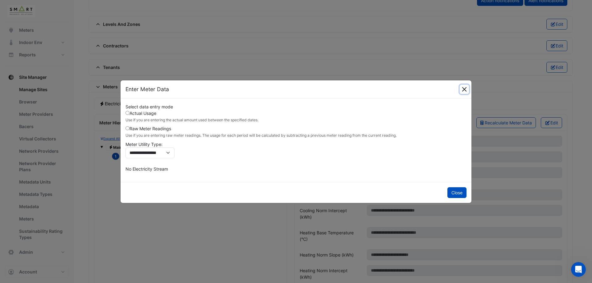
click at [463, 88] on button "Close" at bounding box center [464, 89] width 9 height 9
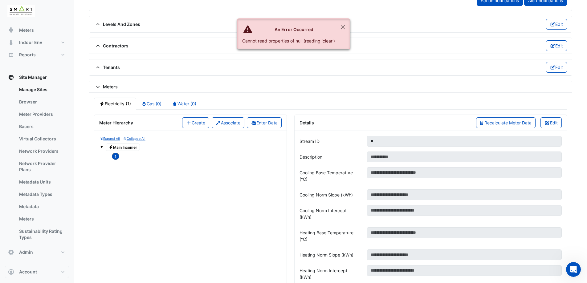
click at [115, 146] on span "Electricity Main Incomer" at bounding box center [123, 147] width 34 height 7
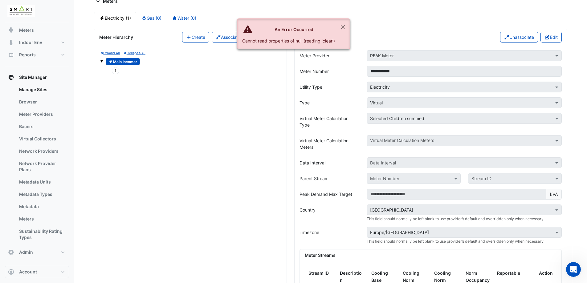
scroll to position [441, 0]
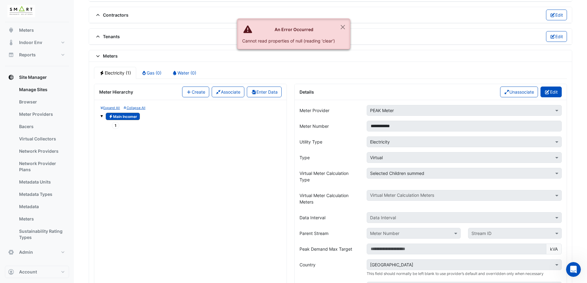
click at [562, 94] on button "Edit" at bounding box center [551, 92] width 21 height 11
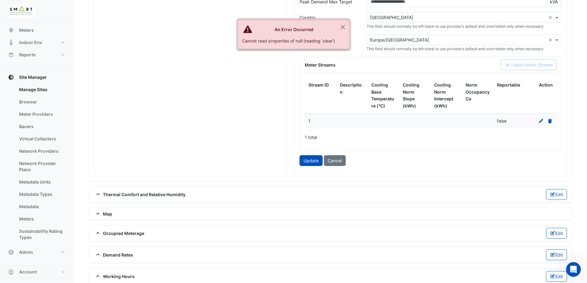
scroll to position [695, 0]
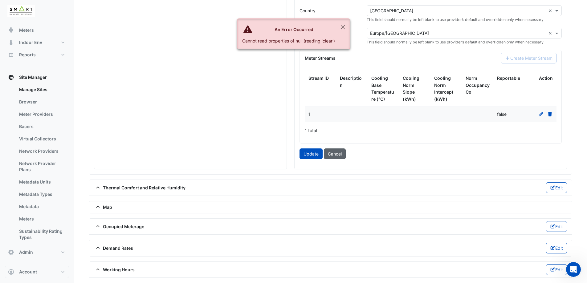
click at [343, 155] on button "Cancel" at bounding box center [335, 154] width 22 height 11
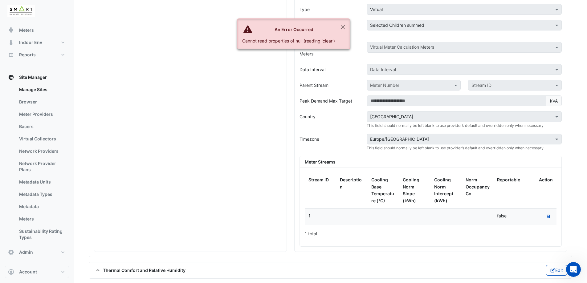
scroll to position [487, 0]
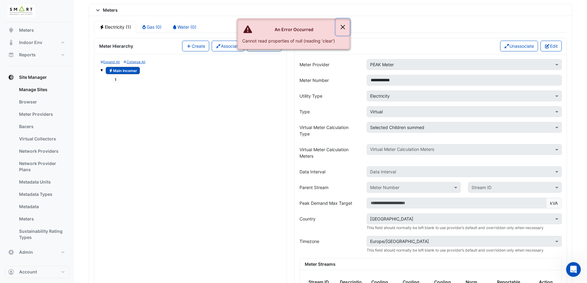
click at [346, 26] on button "Close" at bounding box center [343, 27] width 14 height 17
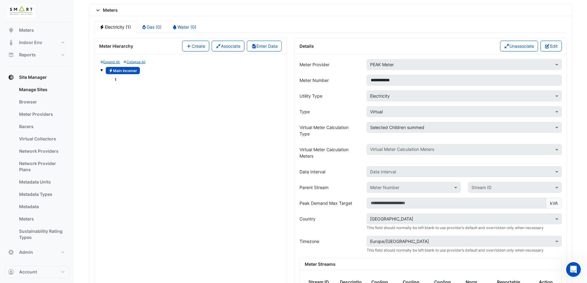
click at [176, 80] on div "1" at bounding box center [194, 80] width 174 height 9
click at [101, 72] on span at bounding box center [101, 69] width 2 height 5
drag, startPoint x: 116, startPoint y: 68, endPoint x: 104, endPoint y: 80, distance: 16.8
click at [104, 81] on div "Expand All Collapse All Electricity Main Incomer No meters No meters" at bounding box center [190, 204] width 192 height 300
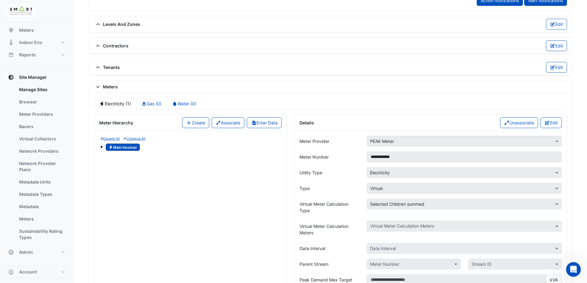
scroll to position [394, 0]
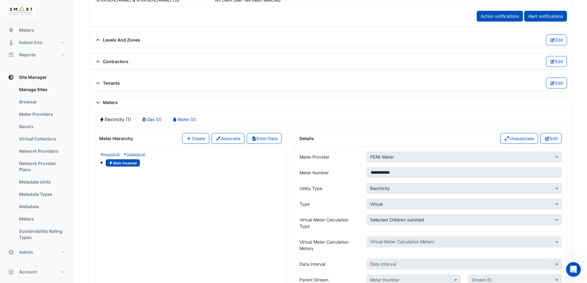
click at [157, 121] on link "Gas (0)" at bounding box center [151, 119] width 31 height 12
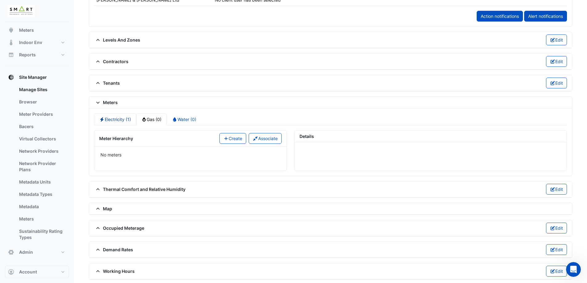
click at [121, 121] on link "Electricity (1)" at bounding box center [115, 119] width 42 height 12
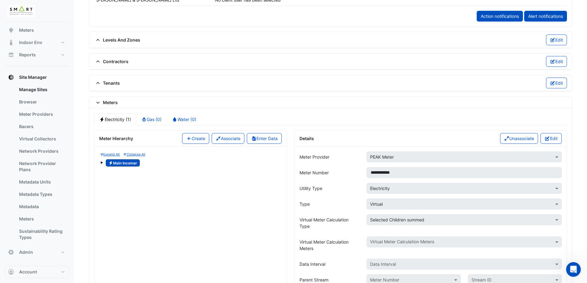
click at [105, 162] on div "Electricity Main Incomer" at bounding box center [122, 163] width 37 height 9
click at [103, 162] on div "Electricity Main Incomer" at bounding box center [190, 163] width 180 height 9
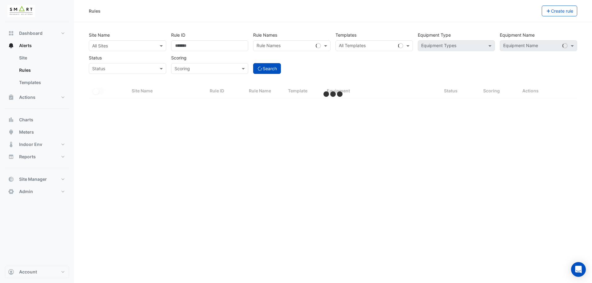
select select "***"
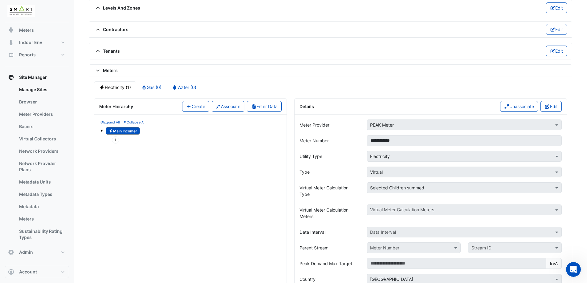
scroll to position [425, 0]
drag, startPoint x: 122, startPoint y: 133, endPoint x: 112, endPoint y: 148, distance: 18.0
click at [104, 160] on div "Expand All Collapse All Electricity Main Incomer 1 No meters No meters" at bounding box center [190, 266] width 192 height 300
click at [137, 121] on button "Collapse All" at bounding box center [135, 124] width 22 height 6
click at [134, 125] on small "Collapse All" at bounding box center [135, 124] width 22 height 4
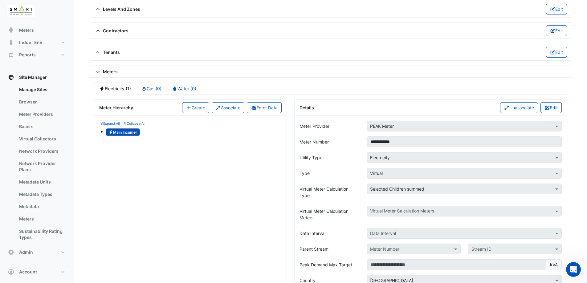
click at [107, 123] on small "Expand All" at bounding box center [109, 124] width 19 height 4
click at [549, 108] on button "Edit" at bounding box center [551, 107] width 21 height 11
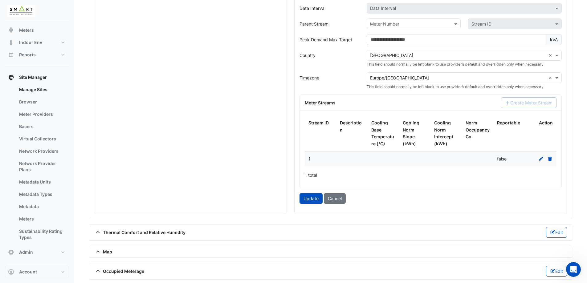
scroll to position [672, 0]
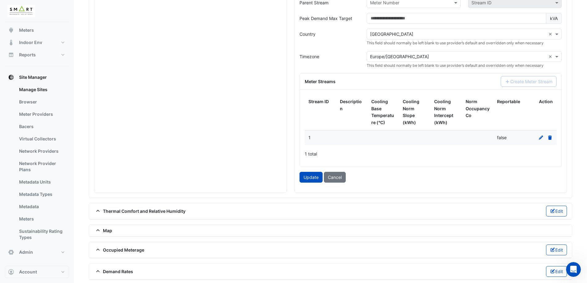
click at [542, 139] on icon at bounding box center [541, 138] width 6 height 4
click at [494, 137] on datatable-body-cell "false" at bounding box center [508, 138] width 31 height 14
click at [549, 138] on icon at bounding box center [550, 138] width 4 height 4
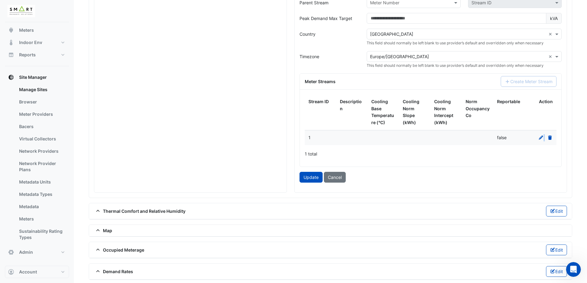
click at [549, 138] on icon at bounding box center [550, 138] width 4 height 4
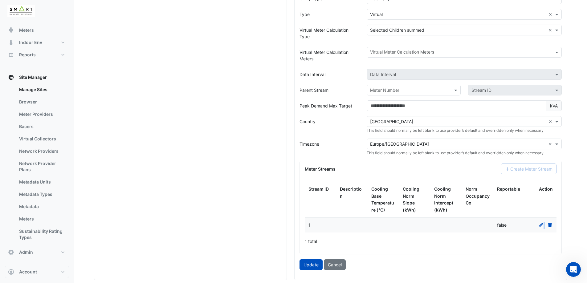
scroll to position [610, 0]
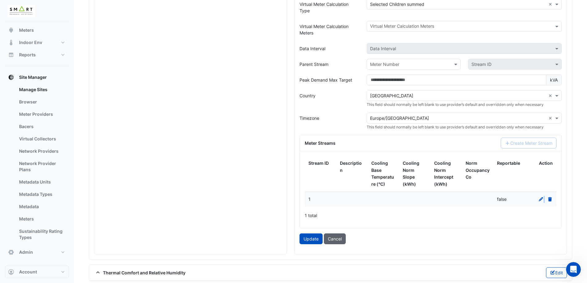
click at [331, 237] on button "Cancel" at bounding box center [335, 239] width 22 height 11
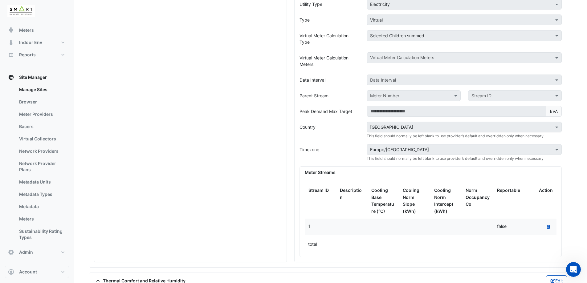
scroll to position [518, 0]
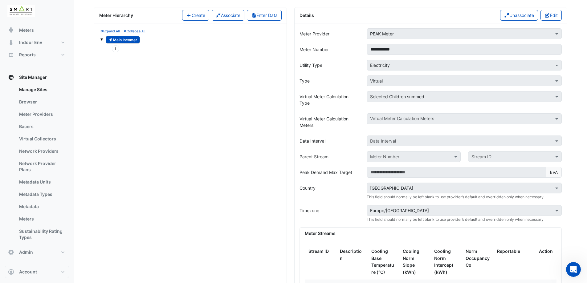
click at [117, 50] on span "1" at bounding box center [115, 48] width 7 height 7
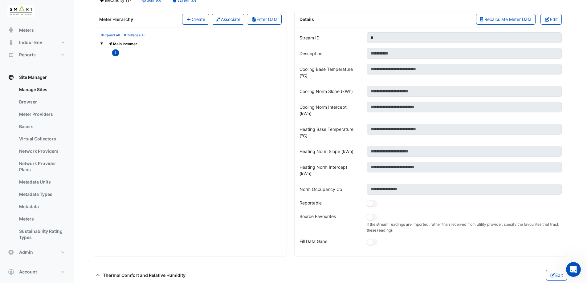
scroll to position [416, 0]
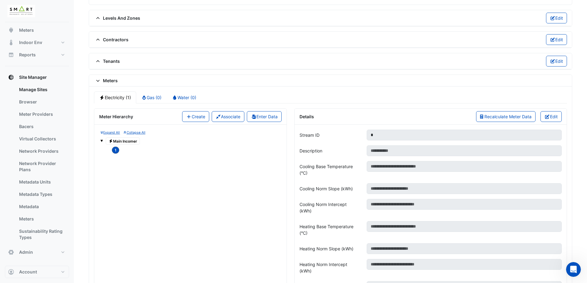
click at [543, 113] on button "Edit" at bounding box center [551, 116] width 21 height 11
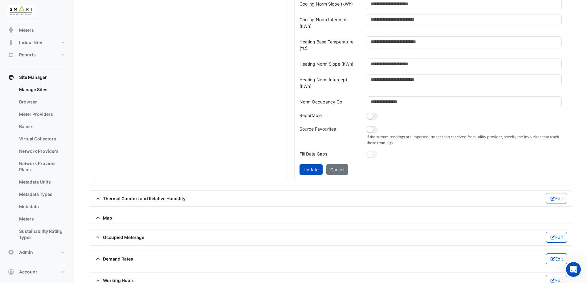
scroll to position [509, 0]
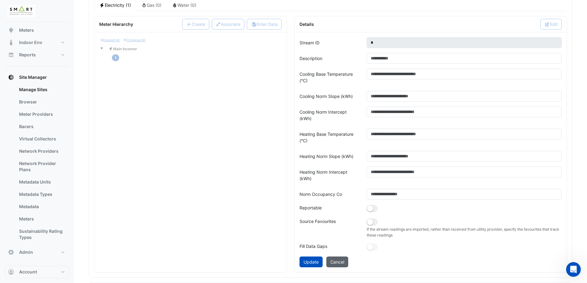
click at [341, 266] on button "Cancel" at bounding box center [337, 262] width 22 height 11
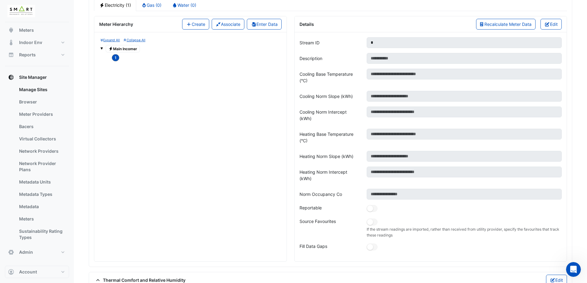
click at [133, 50] on span "Electricity Main Incomer" at bounding box center [123, 48] width 34 height 7
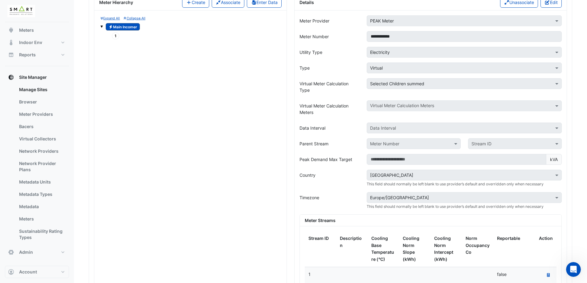
scroll to position [478, 0]
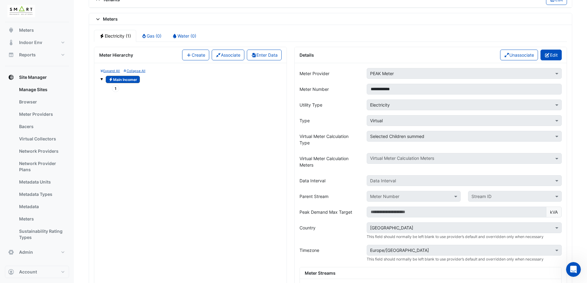
click at [545, 56] on icon "button" at bounding box center [548, 55] width 6 height 4
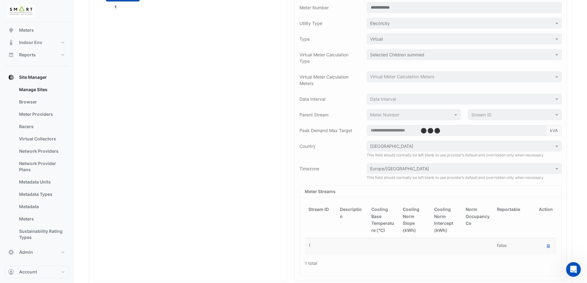
scroll to position [601, 0]
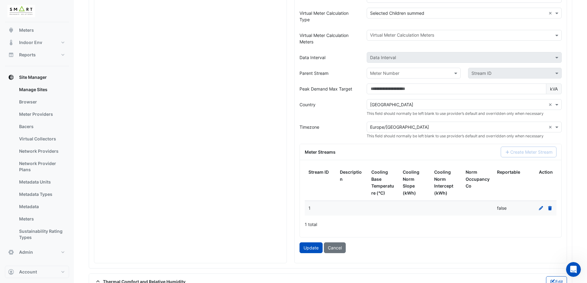
click at [550, 210] on icon at bounding box center [550, 208] width 4 height 4
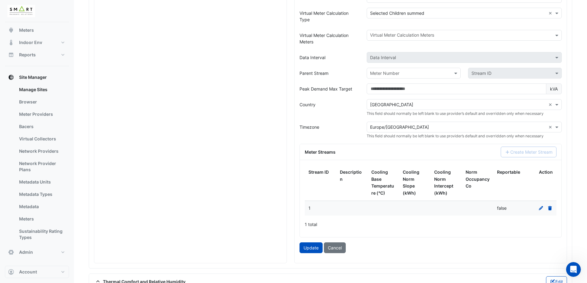
click at [540, 208] on icon at bounding box center [541, 208] width 6 height 4
click at [493, 208] on datatable-body-cell "false" at bounding box center [508, 208] width 31 height 14
click at [355, 211] on datatable-body-cell at bounding box center [351, 208] width 31 height 14
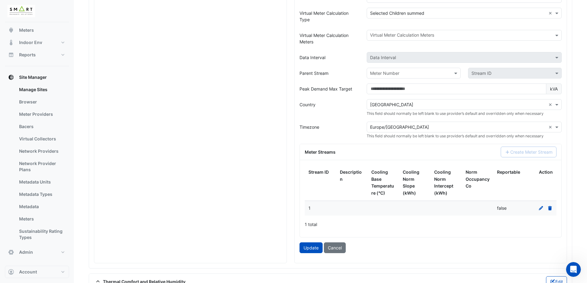
click at [521, 149] on div "Create Meter Stream" at bounding box center [528, 152] width 63 height 11
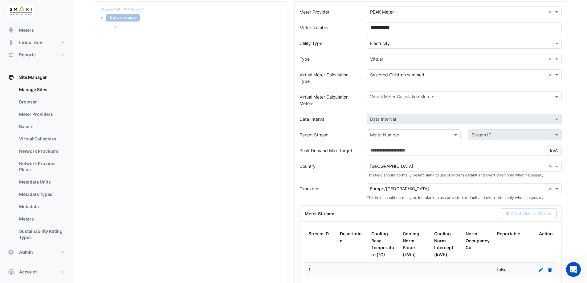
scroll to position [478, 0]
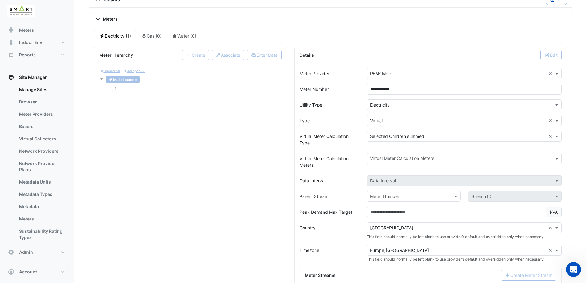
click at [441, 136] on input "text" at bounding box center [458, 136] width 176 height 6
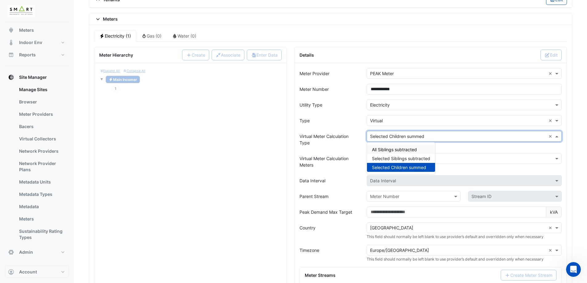
click at [389, 150] on span "All Siblings subtracted" at bounding box center [394, 149] width 45 height 5
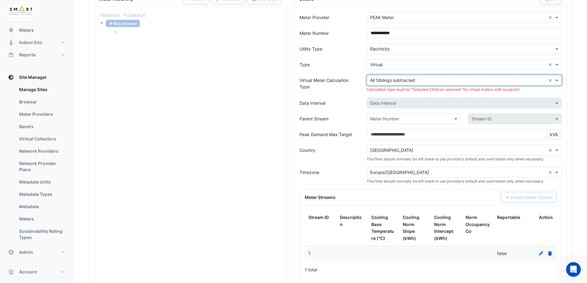
scroll to position [632, 0]
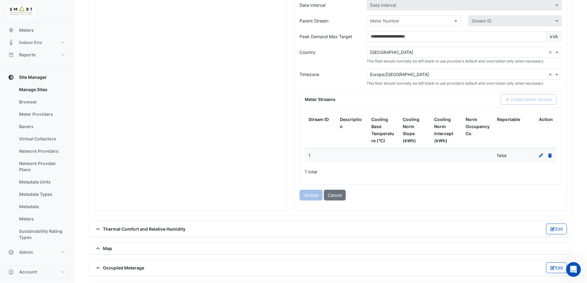
click at [551, 156] on icon at bounding box center [550, 155] width 4 height 4
click at [551, 155] on icon at bounding box center [550, 155] width 4 height 4
click at [332, 197] on button "Cancel" at bounding box center [335, 195] width 22 height 11
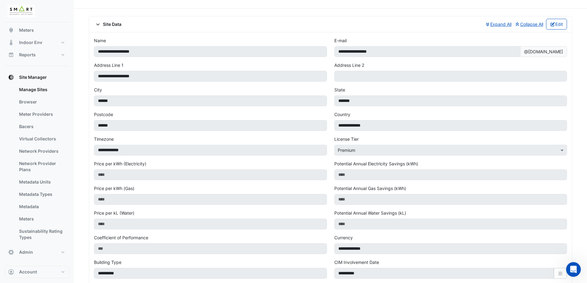
scroll to position [0, 0]
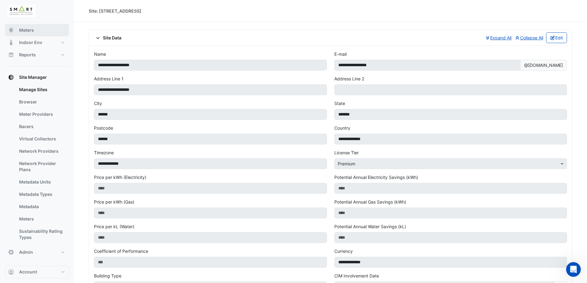
click at [27, 27] on button "Meters" at bounding box center [37, 30] width 64 height 12
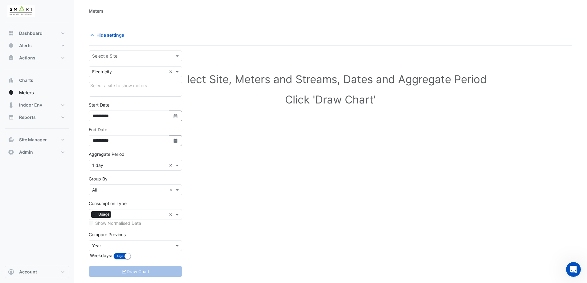
click at [128, 60] on div "Select a Site" at bounding box center [135, 56] width 93 height 11
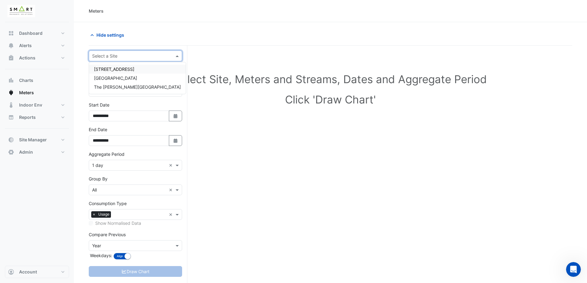
click at [132, 56] on input "text" at bounding box center [129, 56] width 74 height 6
click at [125, 79] on div "[GEOGRAPHIC_DATA]" at bounding box center [137, 78] width 97 height 9
click at [144, 73] on input "text" at bounding box center [129, 72] width 74 height 6
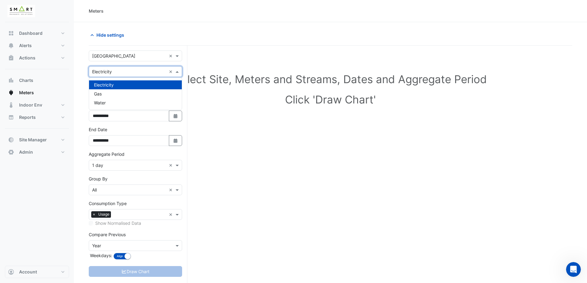
click at [138, 88] on div "Electricity" at bounding box center [135, 84] width 93 height 9
click at [133, 88] on div "No meters" at bounding box center [135, 89] width 93 height 15
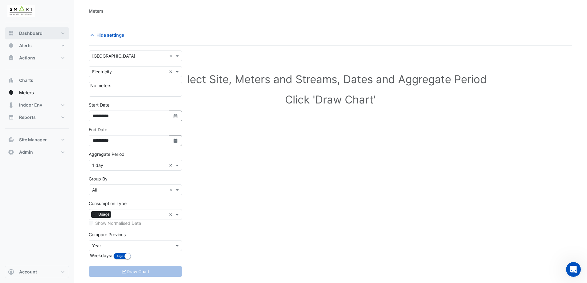
click at [35, 33] on span "Dashboard" at bounding box center [30, 33] width 23 height 6
select select "***"
